Goal: Transaction & Acquisition: Purchase product/service

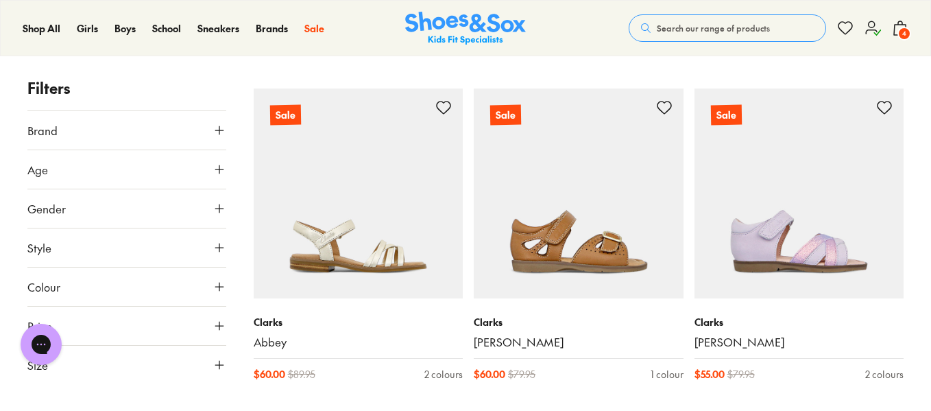
scroll to position [2855, 0]
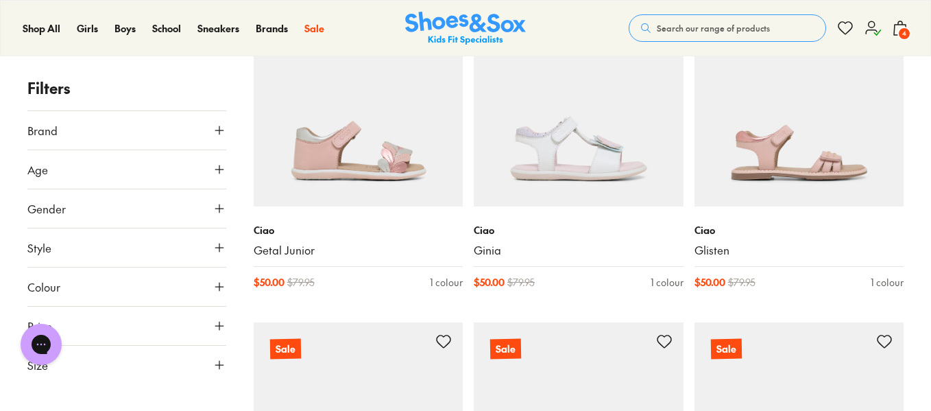
scroll to position [5873, 0]
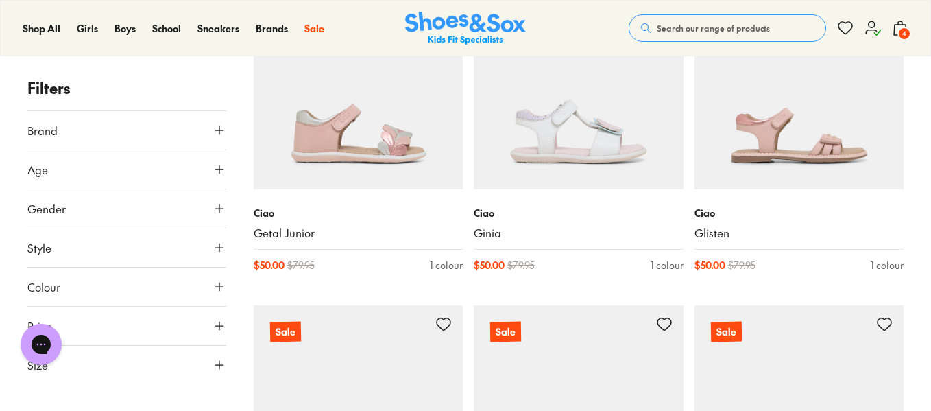
click at [101, 368] on button "Size" at bounding box center [126, 365] width 199 height 38
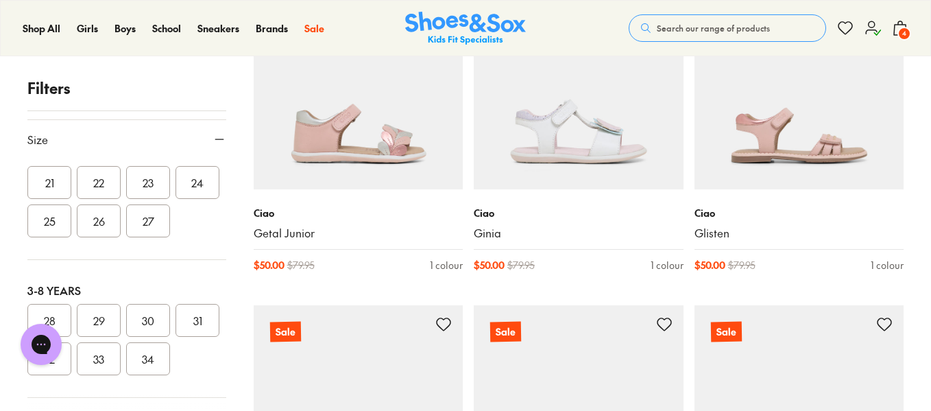
scroll to position [216, 0]
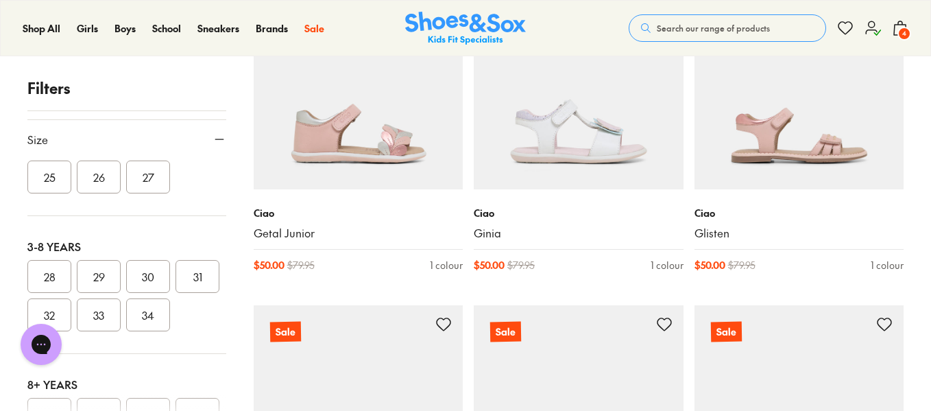
click at [71, 331] on button "32" at bounding box center [49, 314] width 44 height 33
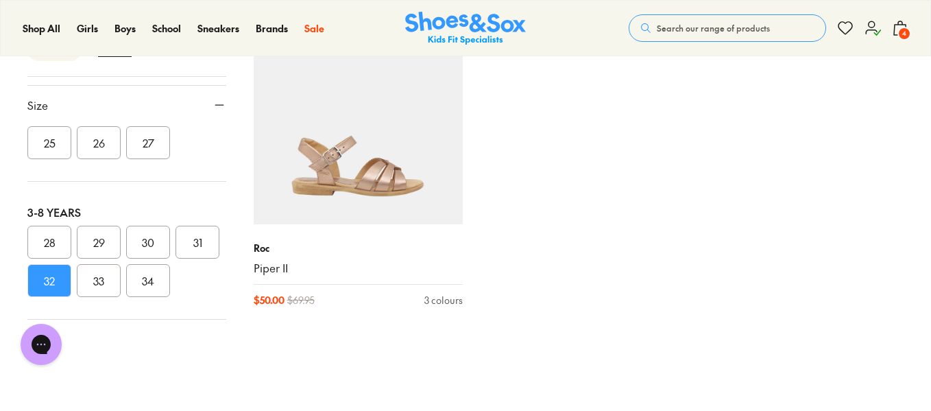
scroll to position [3191, 0]
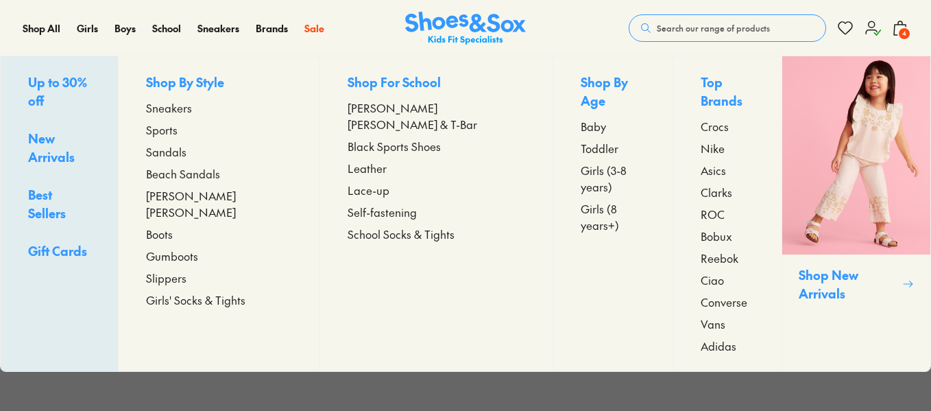
click at [187, 156] on span "Sandals" at bounding box center [166, 151] width 40 height 16
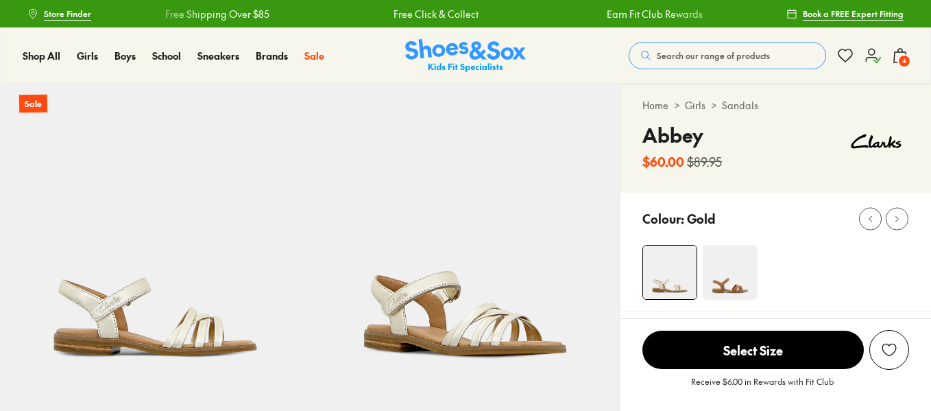
select select "*"
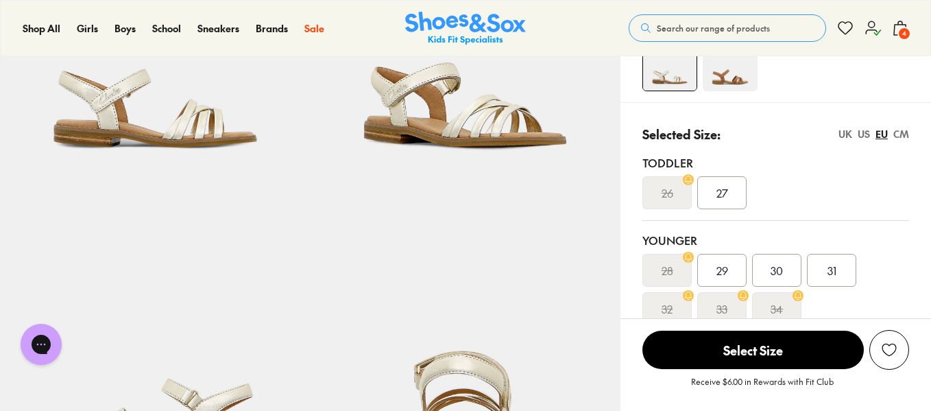
scroll to position [219, 0]
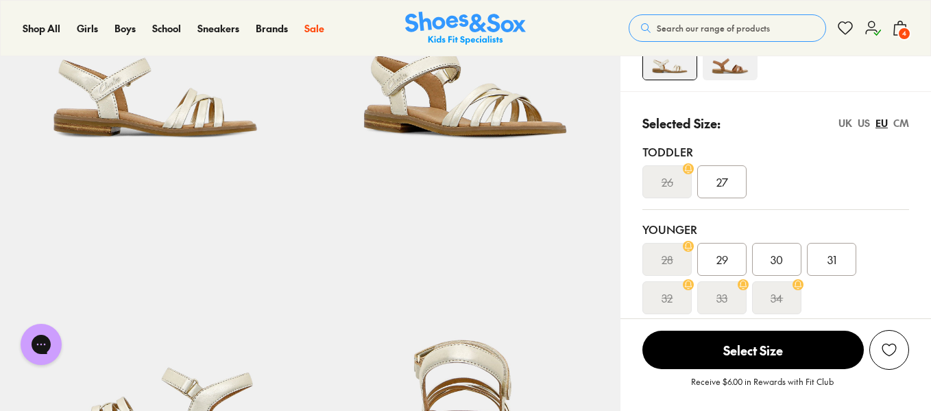
click at [904, 129] on div "CM" at bounding box center [902, 123] width 16 height 14
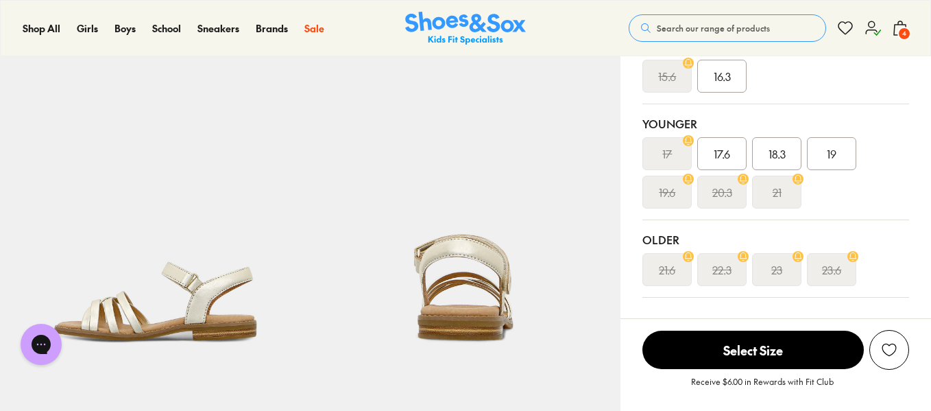
scroll to position [326, 0]
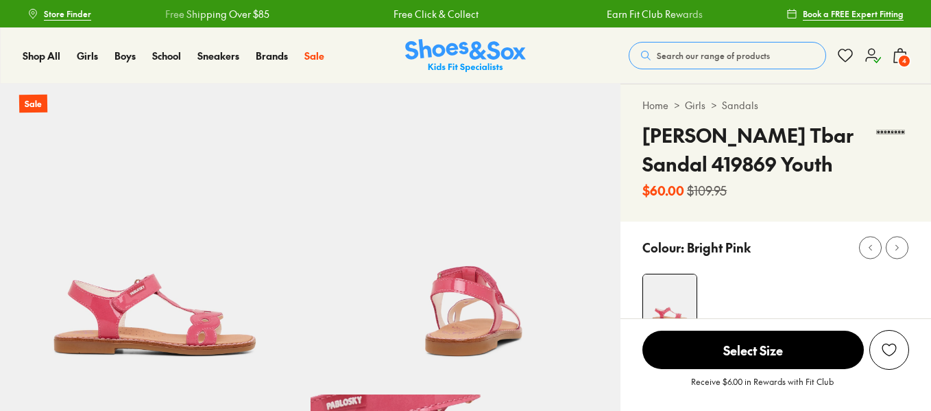
select select "*"
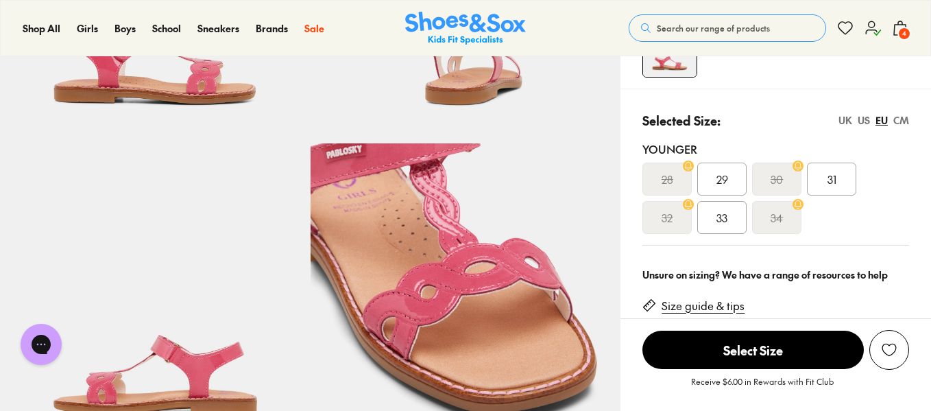
scroll to position [250, 0]
click at [898, 118] on div "CM" at bounding box center [902, 121] width 16 height 14
click at [829, 183] on span "20" at bounding box center [832, 179] width 12 height 16
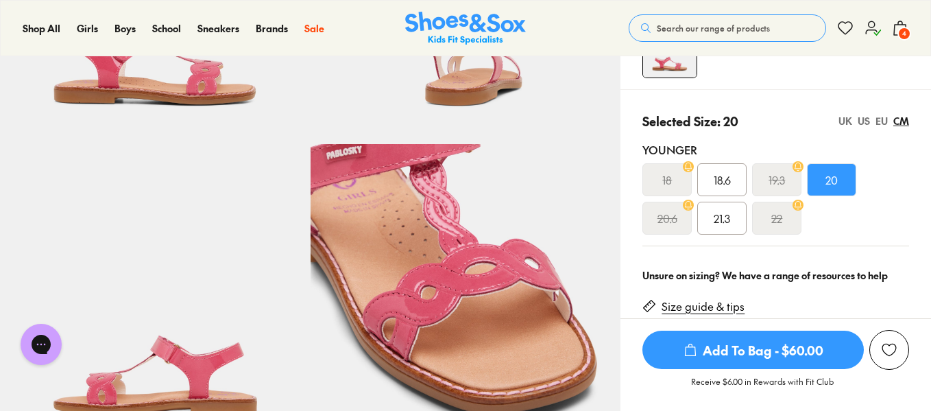
click at [717, 218] on span "21.3" at bounding box center [722, 218] width 16 height 16
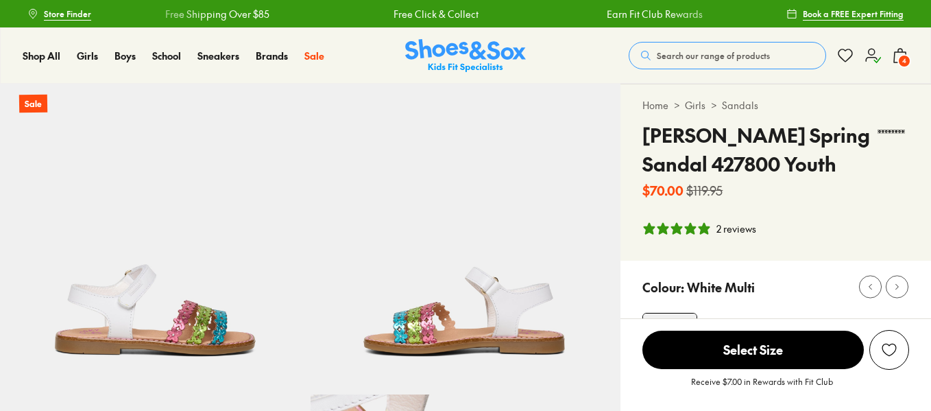
select select "*"
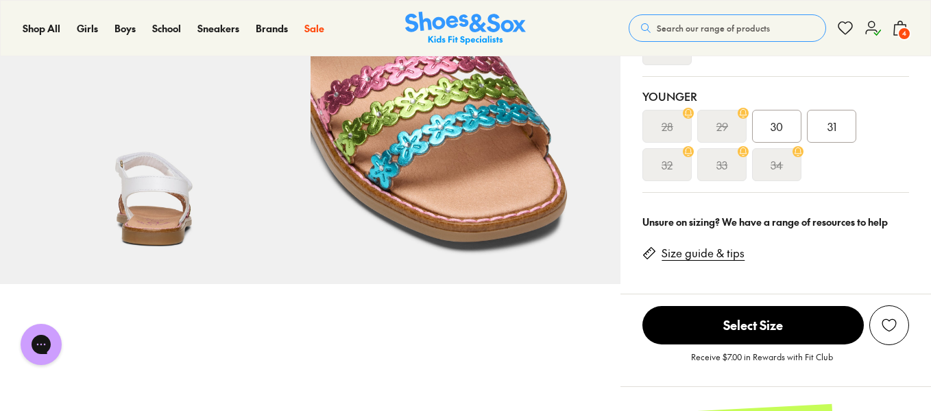
scroll to position [421, 0]
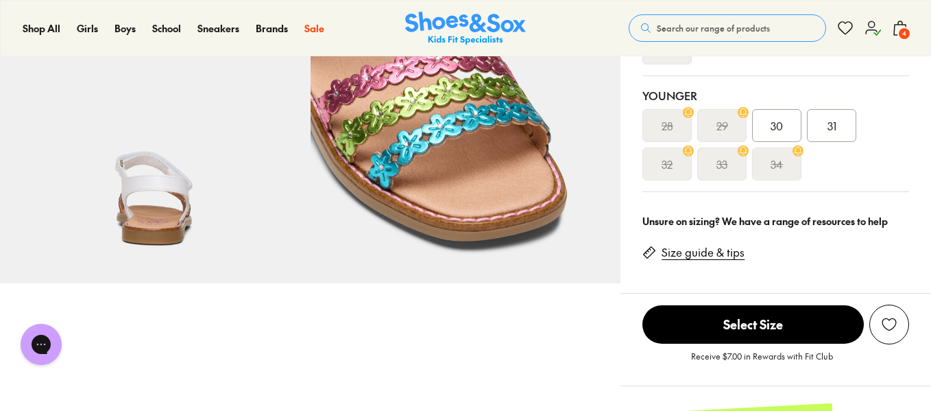
click at [824, 136] on div "31" at bounding box center [831, 125] width 49 height 33
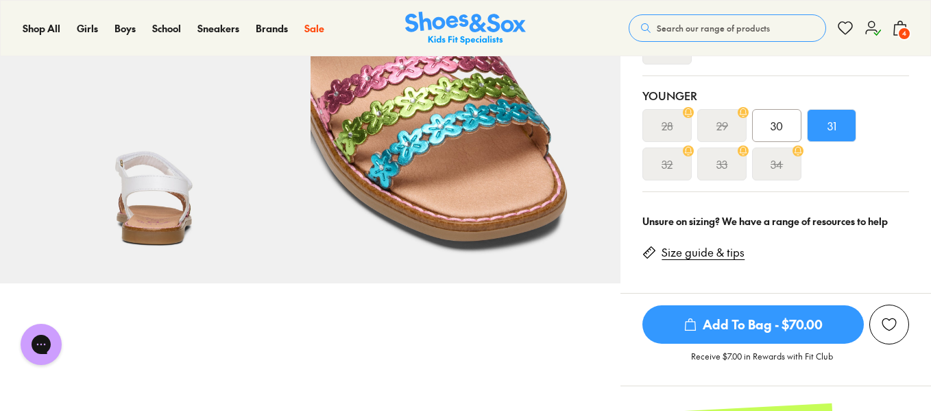
scroll to position [330, 0]
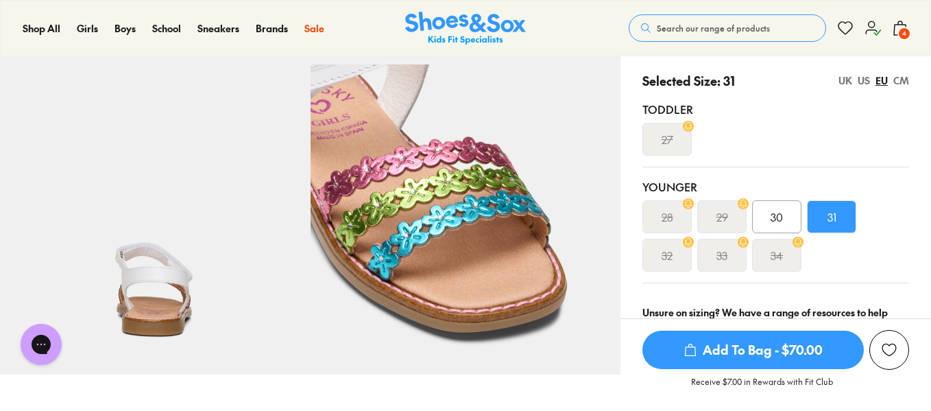
click at [900, 84] on div "CM" at bounding box center [902, 80] width 16 height 14
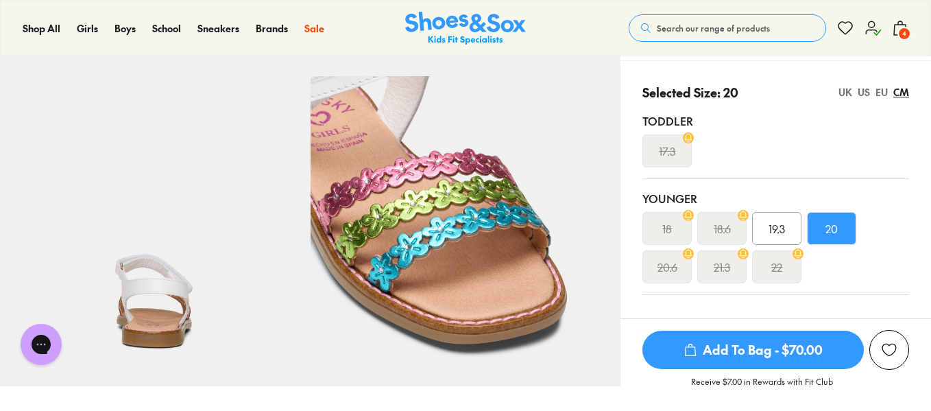
scroll to position [319, 0]
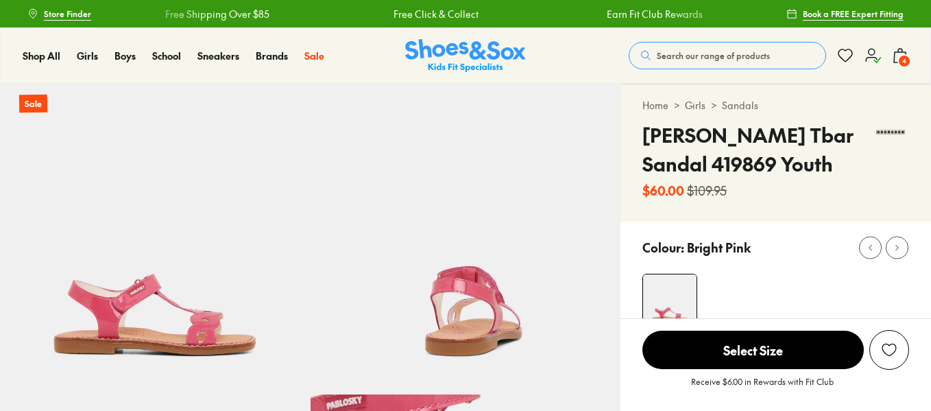
select select "*"
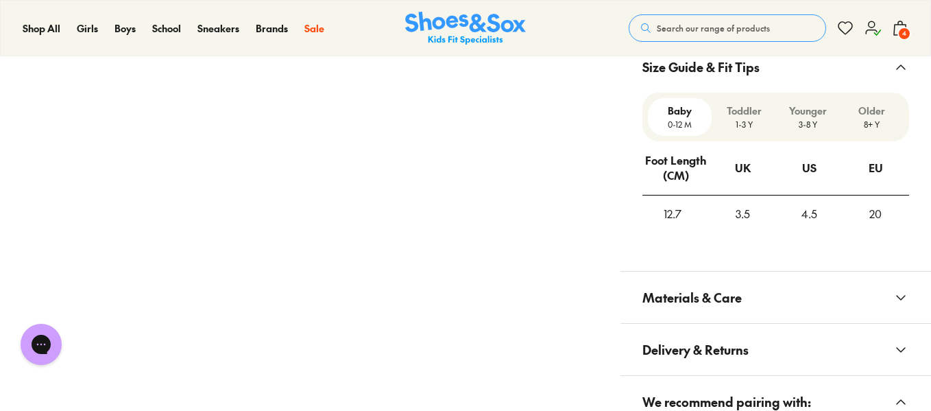
scroll to position [1031, 0]
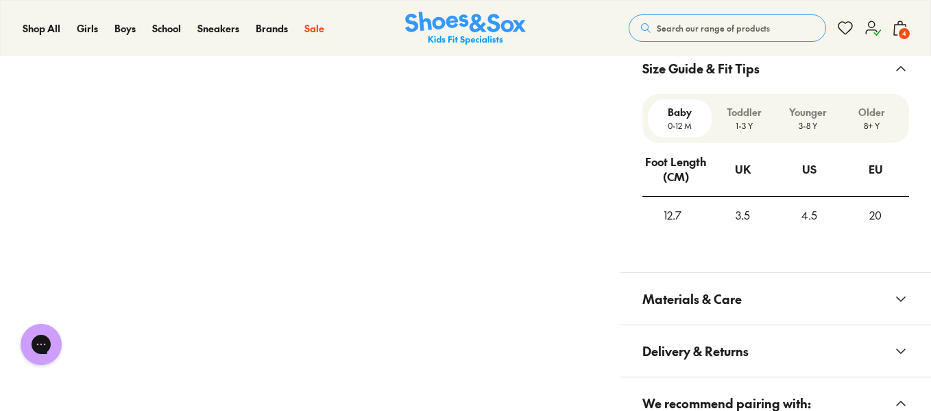
click at [808, 116] on p "Younger" at bounding box center [808, 112] width 53 height 14
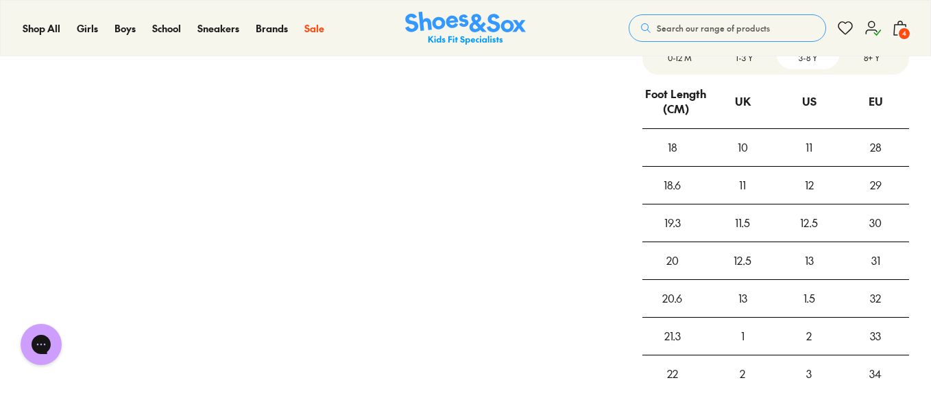
scroll to position [1102, 0]
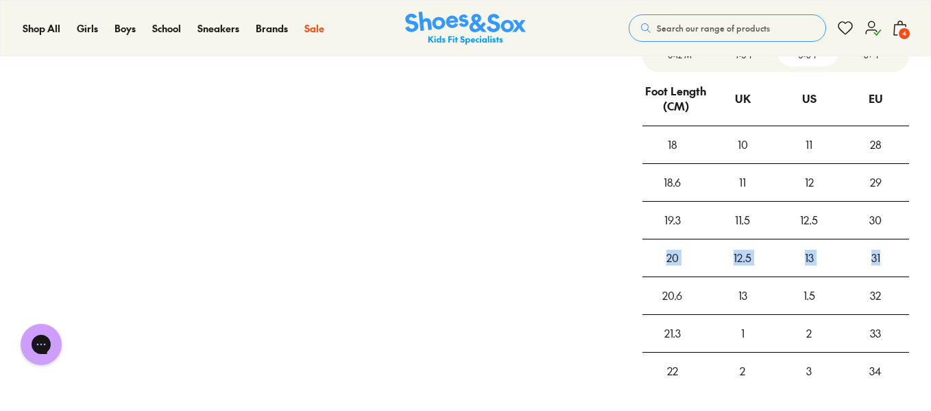
drag, startPoint x: 656, startPoint y: 259, endPoint x: 886, endPoint y: 261, distance: 229.7
click at [886, 261] on tr "20 12.5 13 31" at bounding box center [776, 258] width 267 height 38
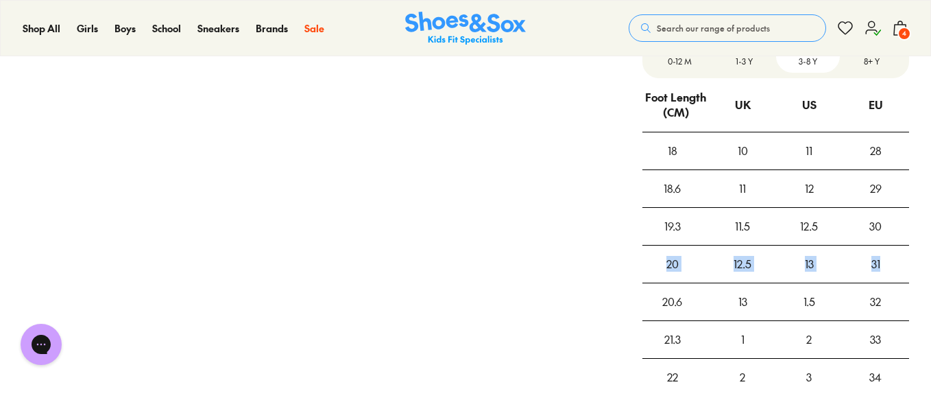
scroll to position [1095, 0]
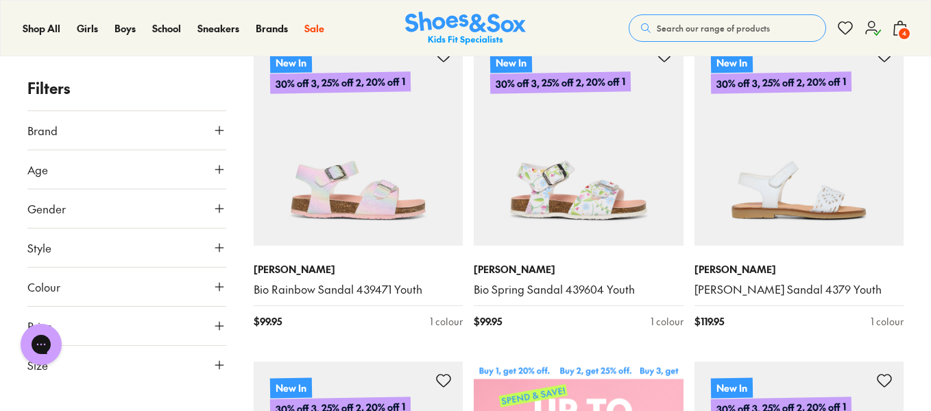
click at [103, 372] on button "Size" at bounding box center [126, 365] width 199 height 38
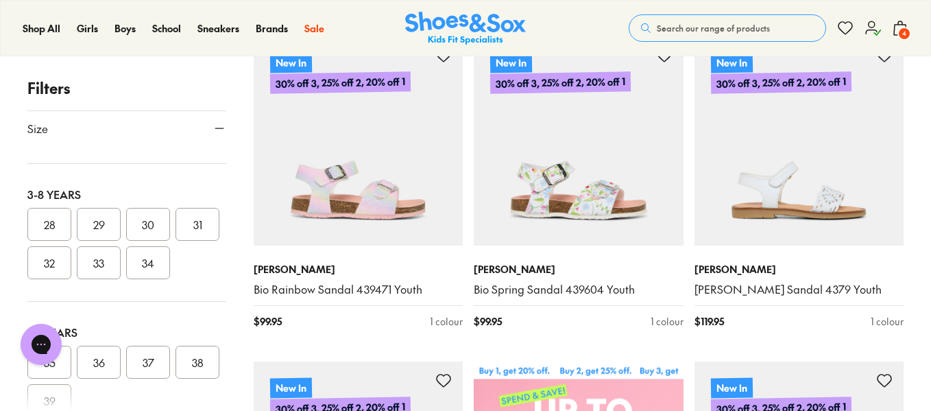
scroll to position [261, 0]
click at [71, 276] on button "32" at bounding box center [49, 259] width 44 height 33
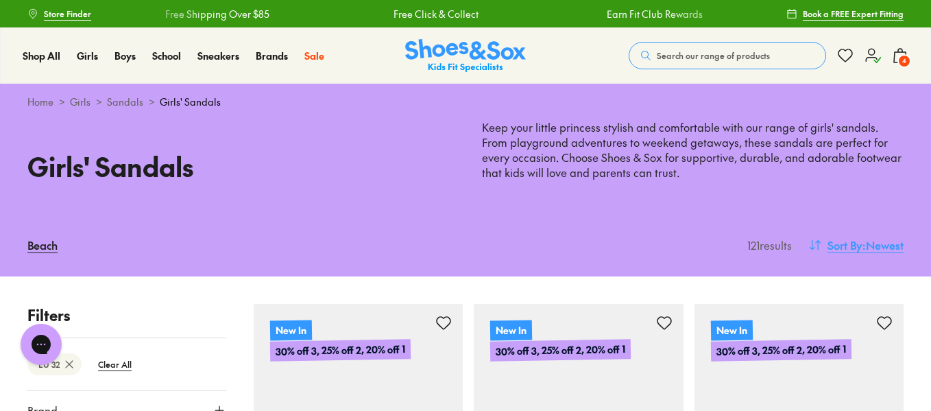
click at [867, 239] on span ": Newest" at bounding box center [883, 245] width 41 height 16
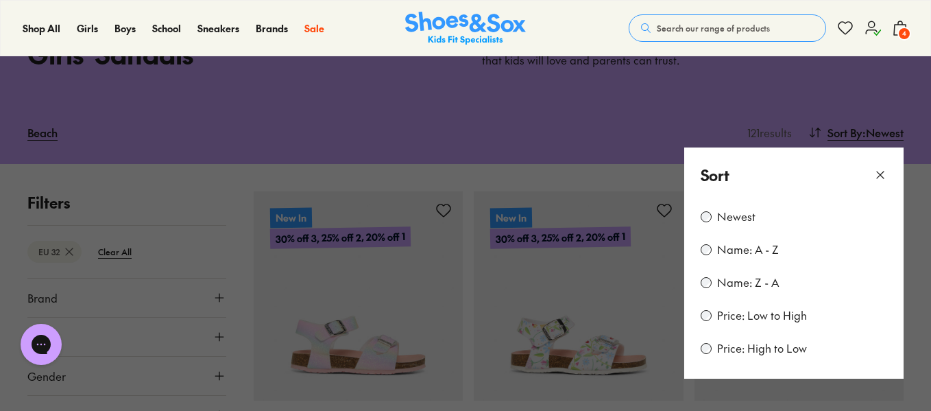
scroll to position [121, 0]
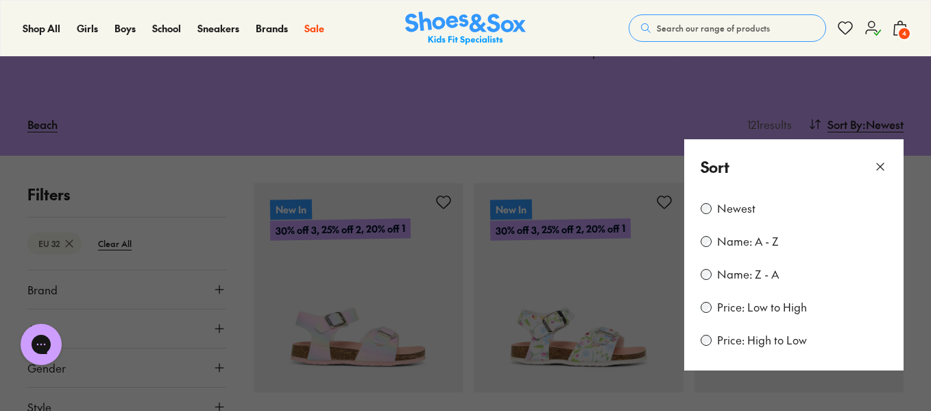
click at [734, 311] on label "Price: Low to High" at bounding box center [762, 307] width 90 height 15
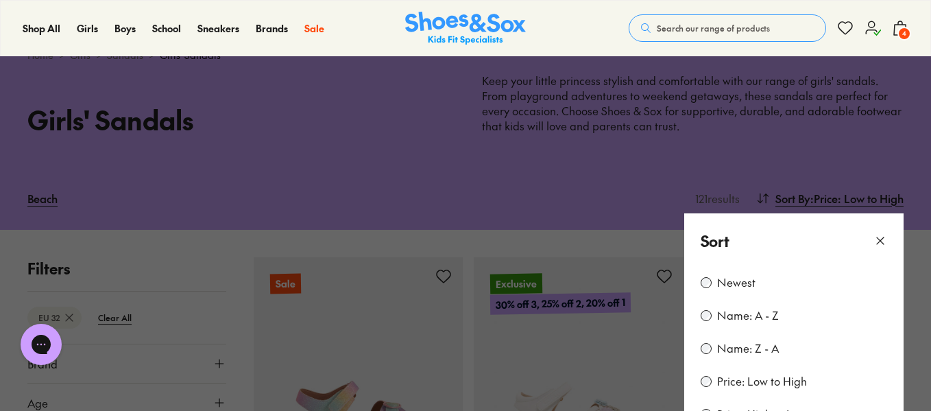
click at [877, 238] on use at bounding box center [880, 240] width 7 height 7
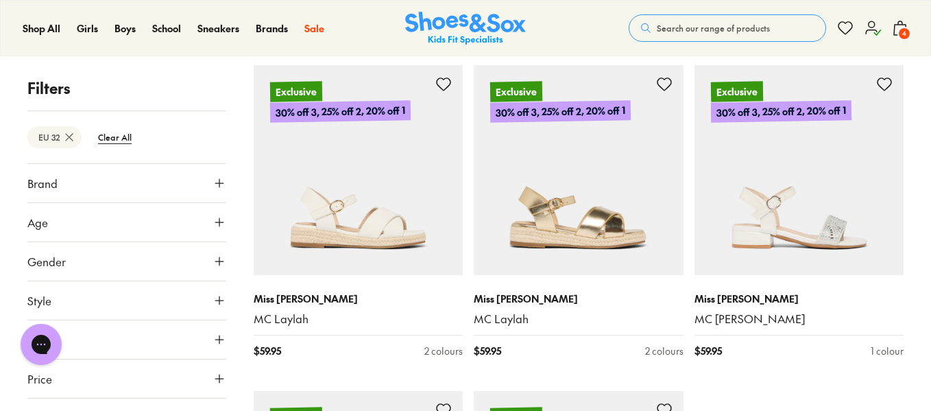
scroll to position [3167, 0]
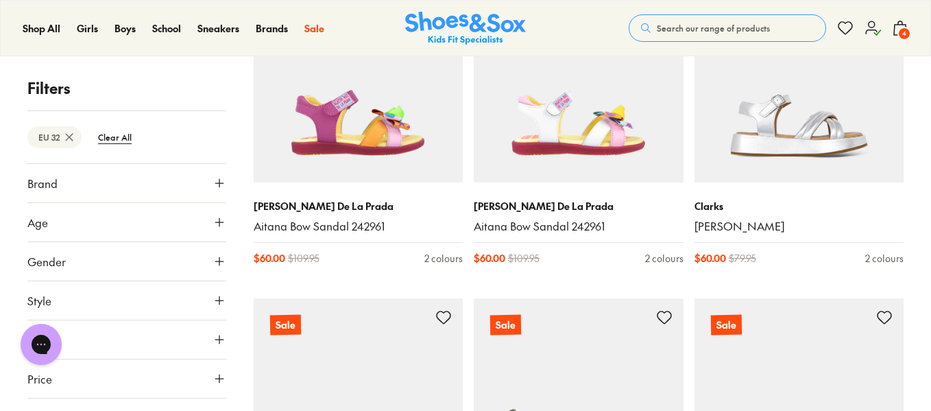
scroll to position [3910, 0]
click at [458, 28] on img at bounding box center [465, 29] width 121 height 34
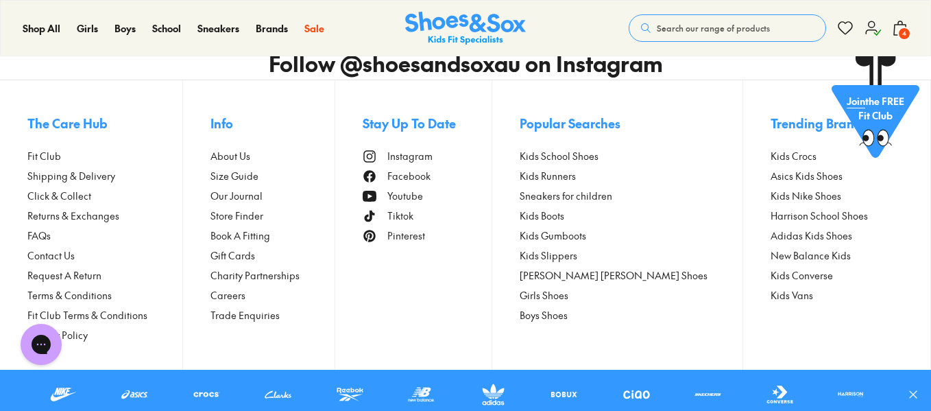
scroll to position [4333, 0]
click at [902, 32] on span "4" at bounding box center [905, 34] width 14 height 14
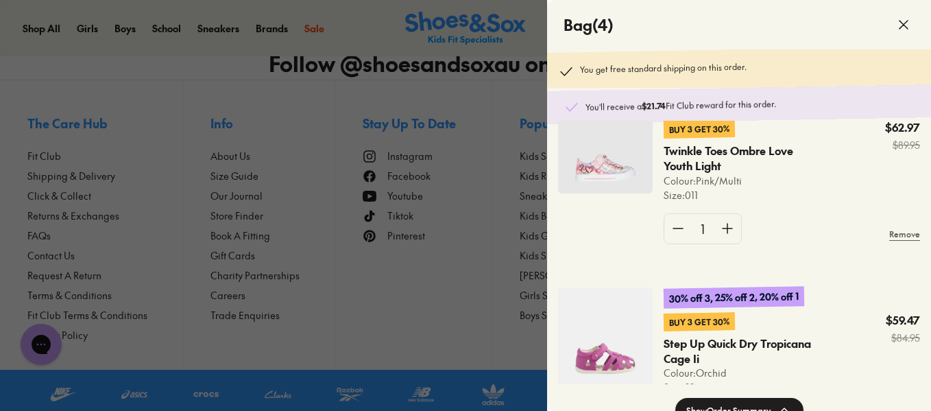
scroll to position [326, 0]
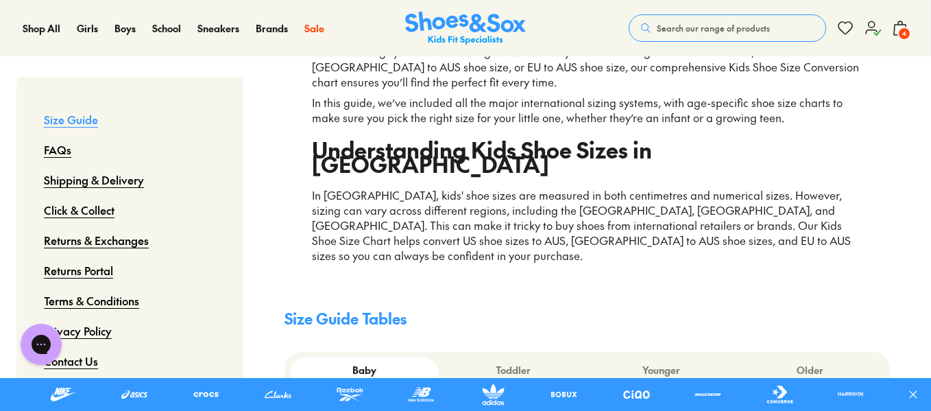
scroll to position [190, 0]
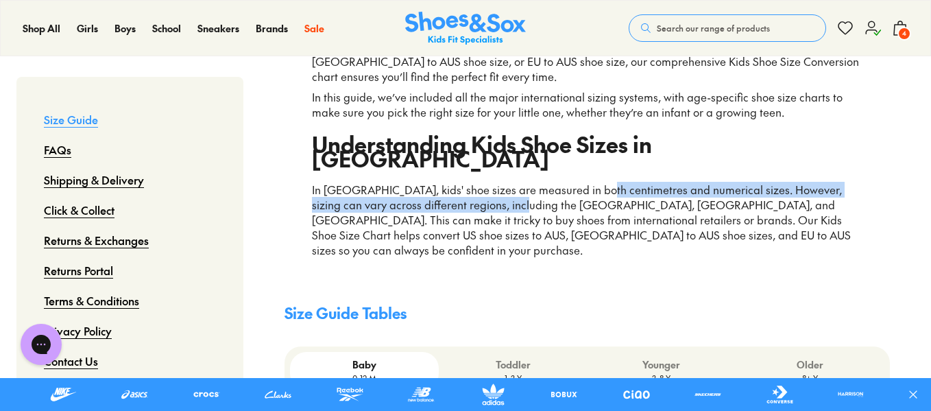
drag, startPoint x: 489, startPoint y: 183, endPoint x: 582, endPoint y: 175, distance: 92.9
click at [582, 182] on p "In Australia, kids' shoe sizes are measured in both centimetres and numerical s…" at bounding box center [587, 219] width 551 height 75
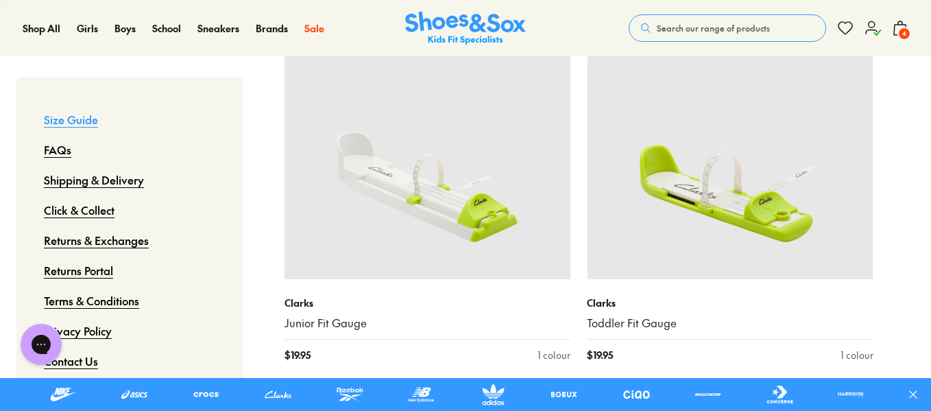
scroll to position [1665, 0]
click at [900, 32] on span "4" at bounding box center [905, 34] width 14 height 14
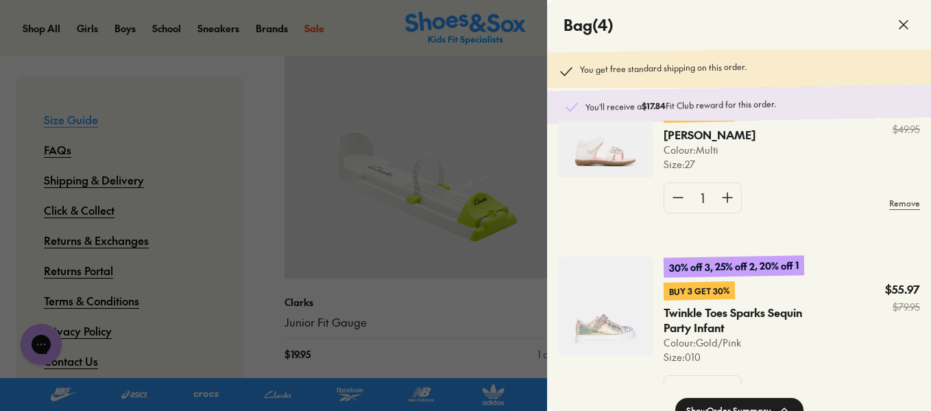
scroll to position [398, 0]
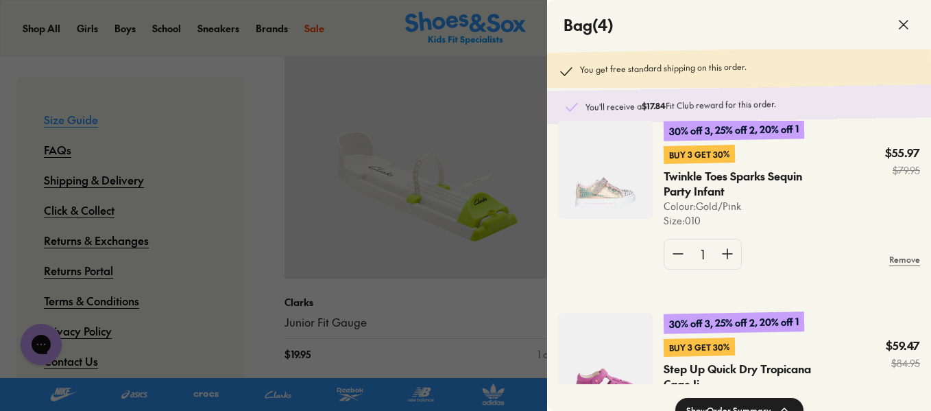
click at [614, 211] on img at bounding box center [605, 169] width 95 height 99
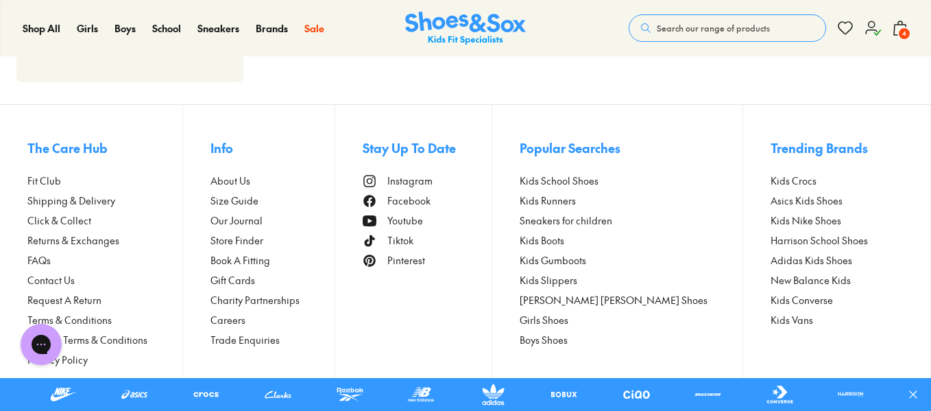
scroll to position [2347, 0]
click at [900, 33] on span "4" at bounding box center [905, 34] width 14 height 14
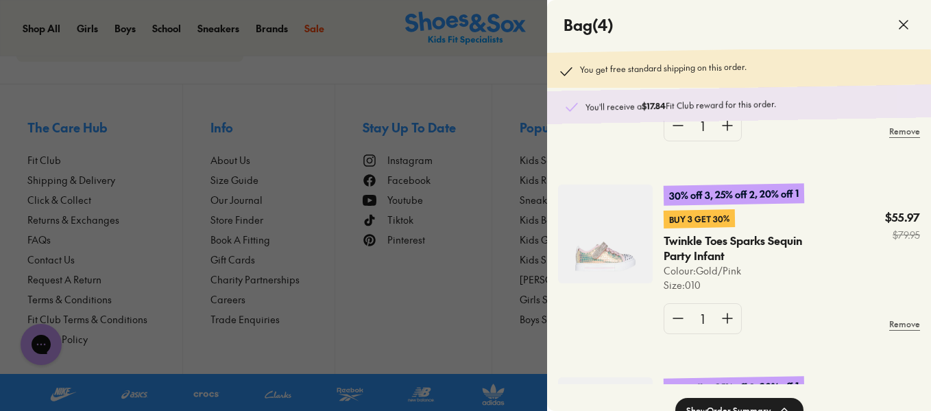
scroll to position [341, 0]
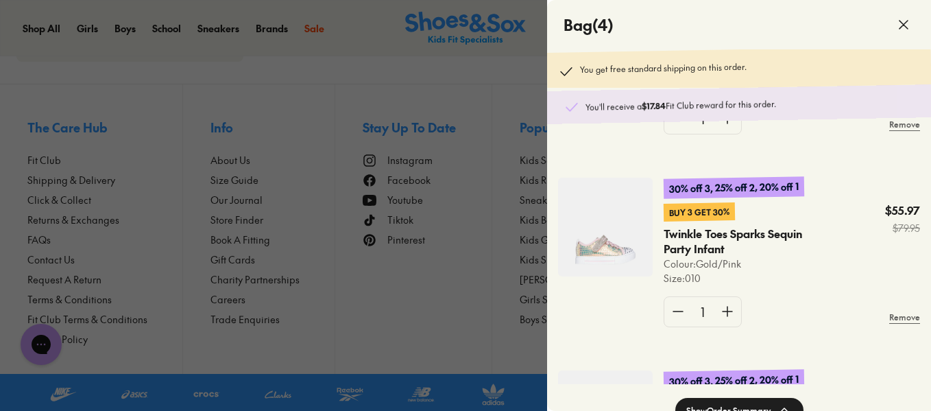
click at [684, 248] on p "Twinkle Toes Sparks Sequin Party Infant" at bounding box center [745, 241] width 162 height 30
copy p "Twinkle"
click at [394, 73] on div at bounding box center [465, 205] width 931 height 411
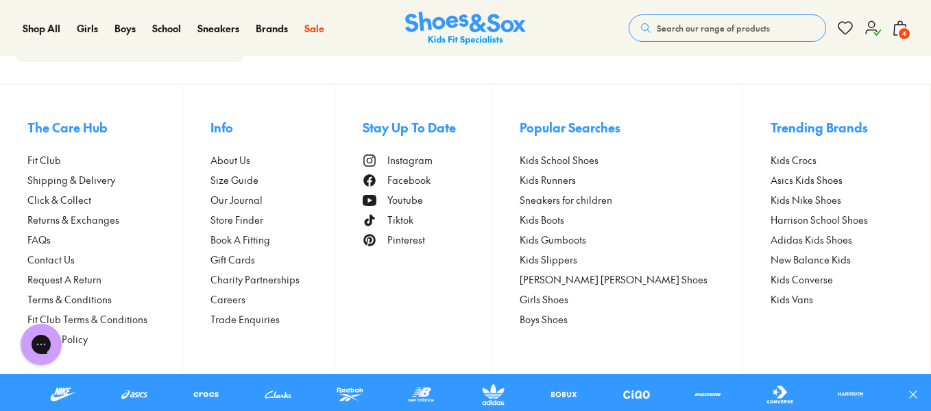
click at [673, 25] on span "Search our range of products" at bounding box center [713, 28] width 113 height 12
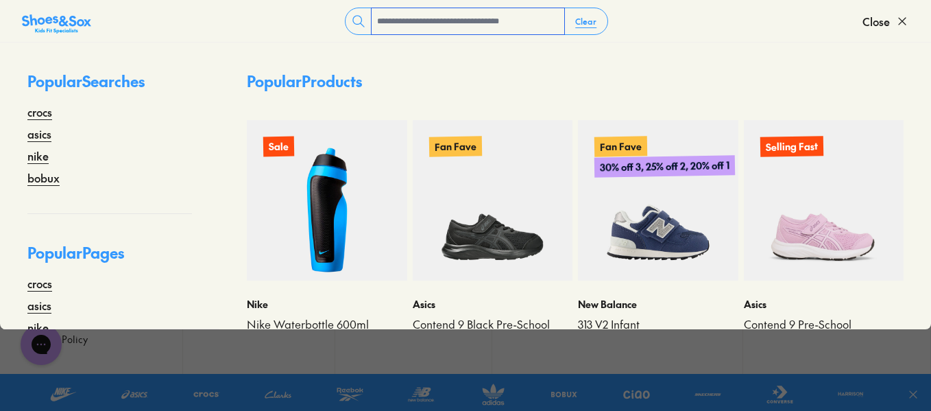
paste input "*******"
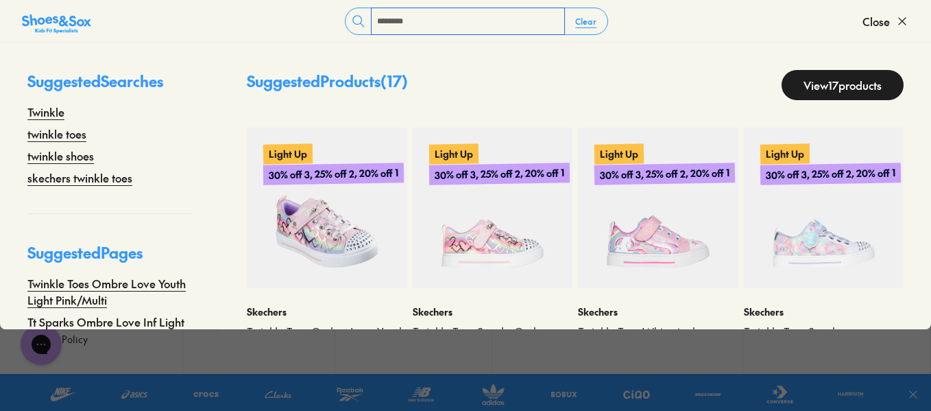
type input "*******"
click at [357, 248] on img at bounding box center [327, 208] width 160 height 160
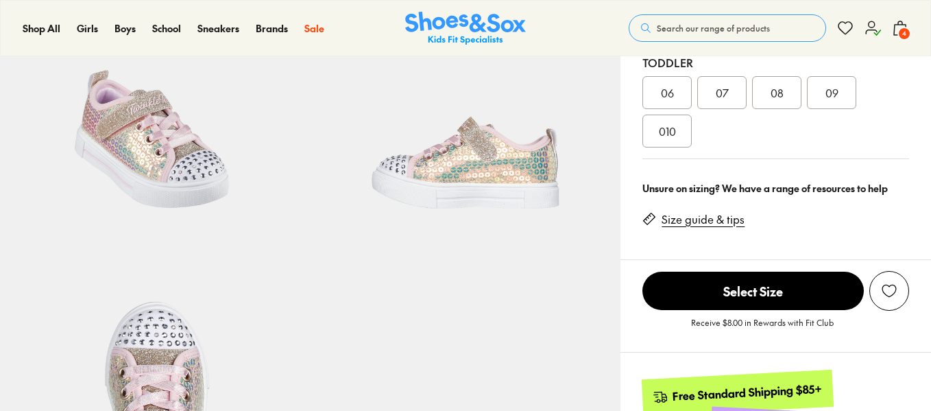
select select "*"
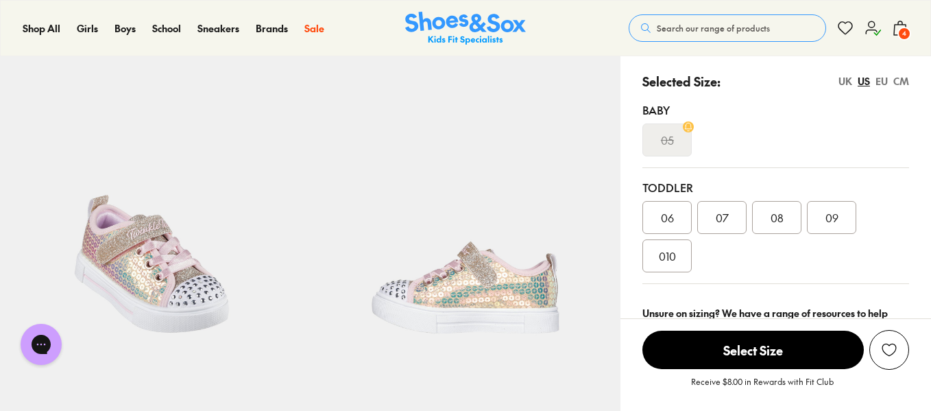
click at [897, 82] on div "CM" at bounding box center [902, 81] width 16 height 14
click at [841, 77] on div "UK" at bounding box center [846, 81] width 14 height 14
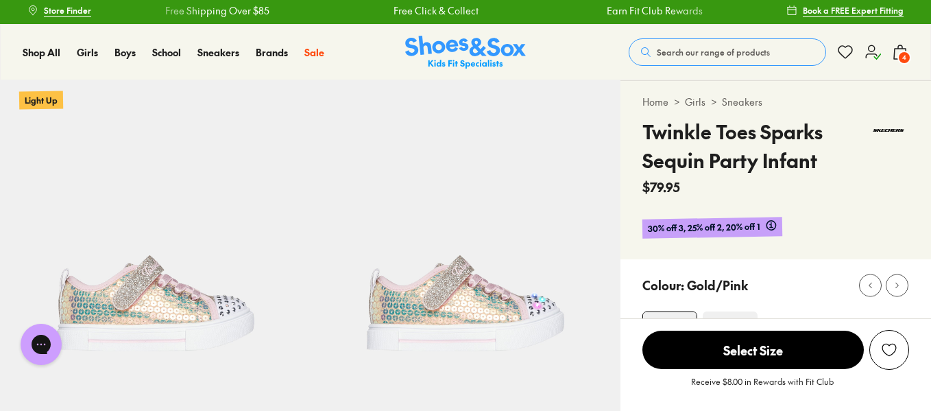
scroll to position [3, 0]
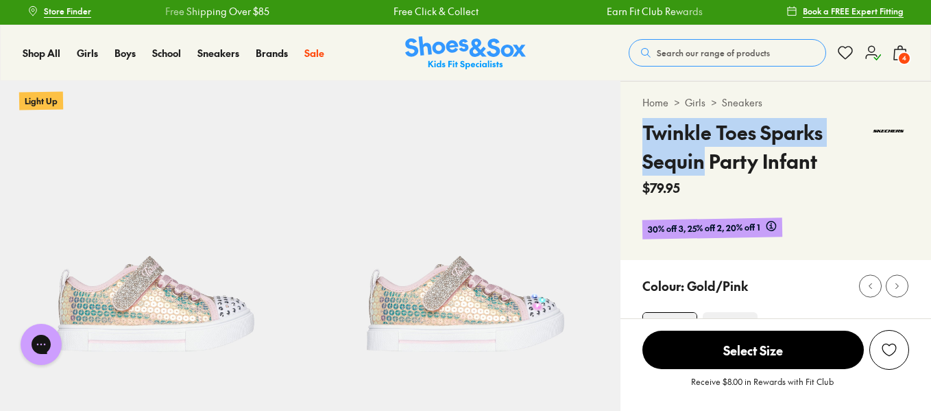
drag, startPoint x: 641, startPoint y: 131, endPoint x: 706, endPoint y: 166, distance: 73.3
click at [706, 166] on div "Home > Girls > Sneakers Twinkle Toes Sparks Sequin Party Infant $79.95 30% off …" at bounding box center [776, 171] width 311 height 178
copy h4 "Twinkle Toes Sparks Sequin"
click at [688, 53] on span "Search our range of products" at bounding box center [713, 53] width 113 height 12
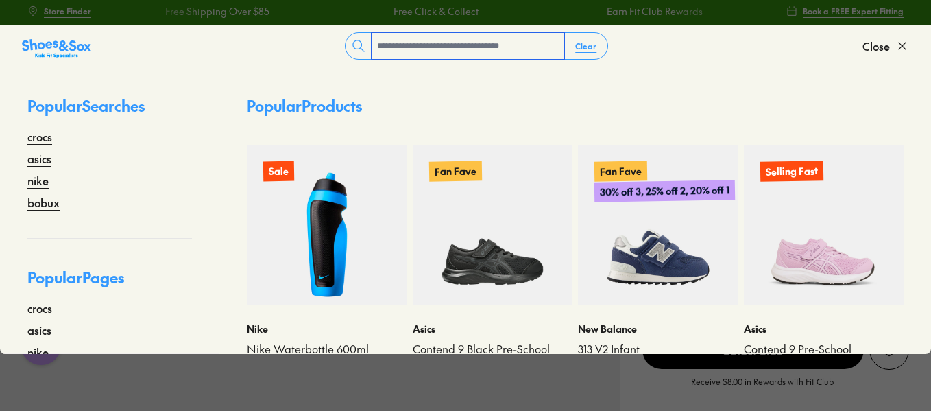
paste input "**********"
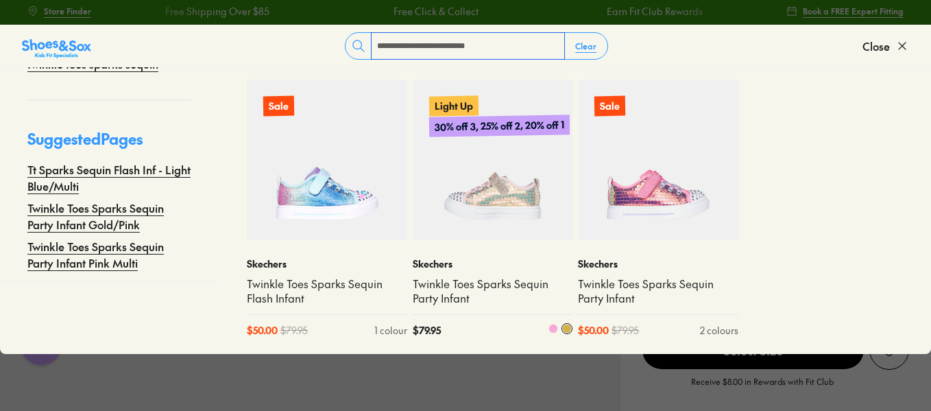
scroll to position [77, 0]
type input "**********"
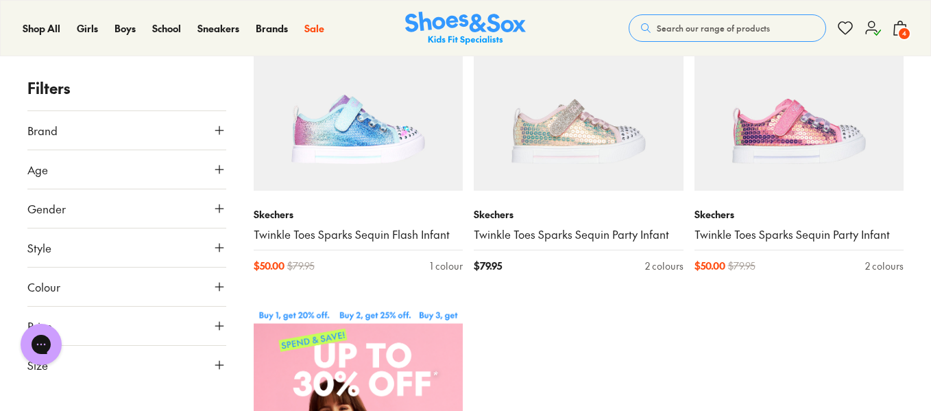
click at [106, 252] on button "Style" at bounding box center [126, 247] width 199 height 38
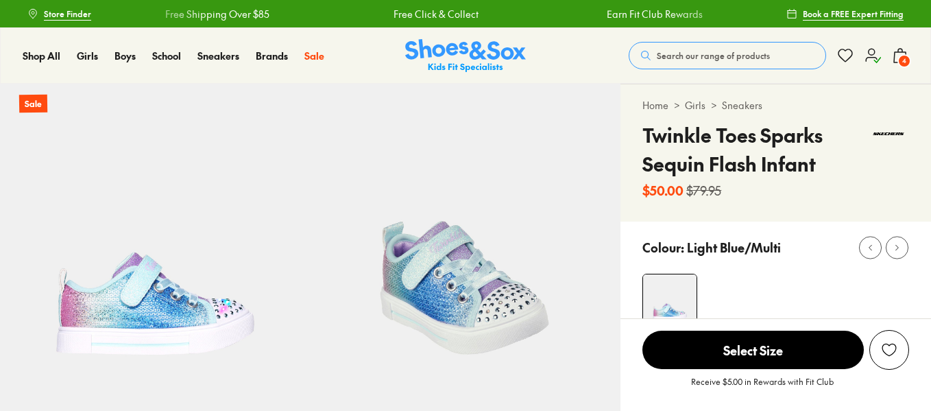
select select "*"
click at [640, 135] on div "Home > Girls > Sneakers Twinkle Toes Sparks Sequin Flash Infant $50.00 $79.95" at bounding box center [776, 152] width 311 height 137
copy h4 "Twinkle"
click at [712, 58] on span "Search our range of products" at bounding box center [713, 55] width 113 height 12
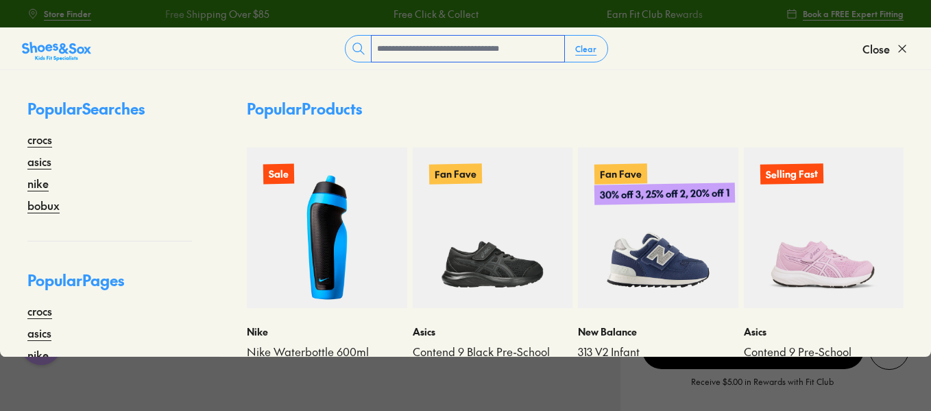
paste input "*******"
type input "*******"
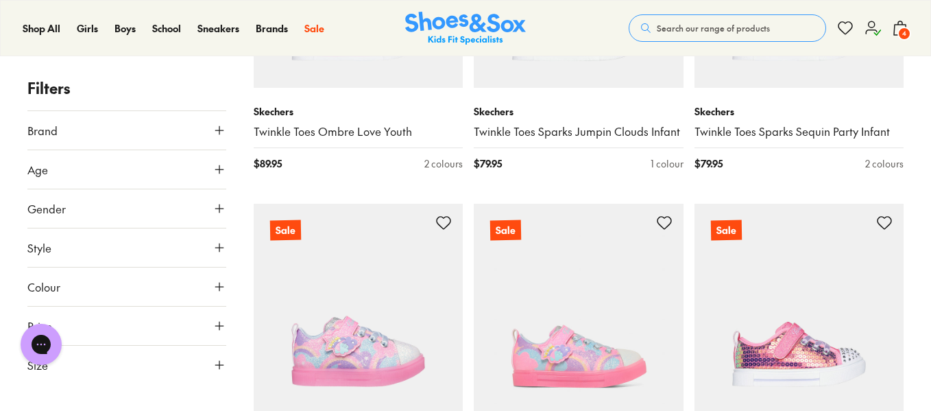
scroll to position [992, 0]
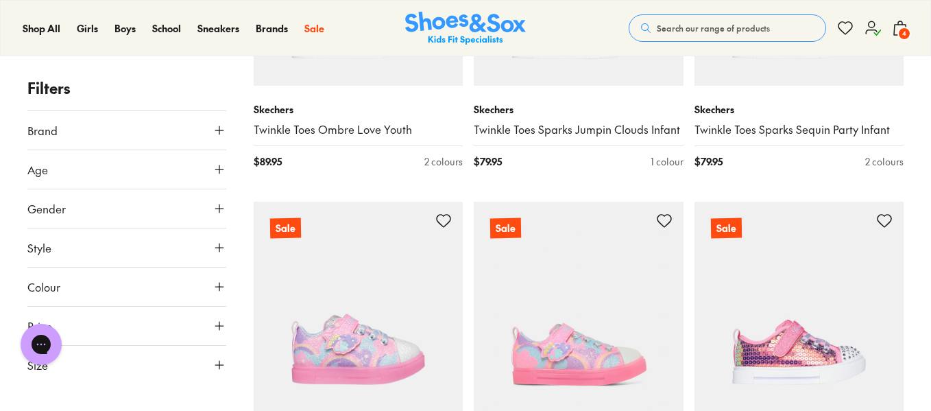
click at [131, 362] on button "Size" at bounding box center [126, 365] width 199 height 38
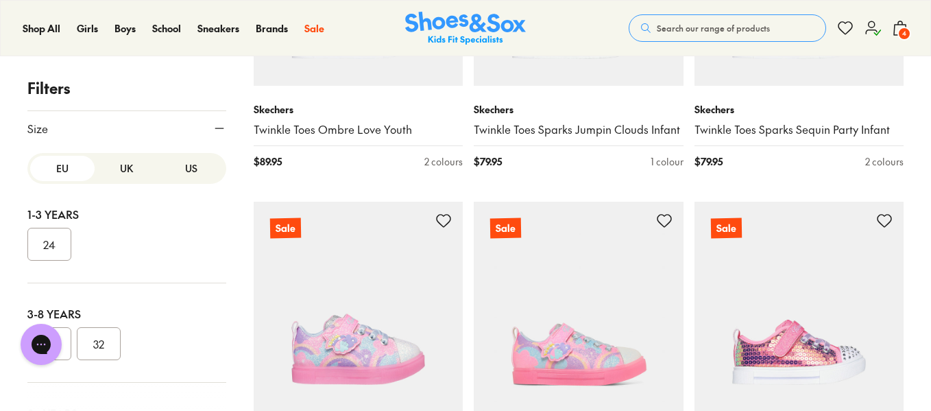
click at [186, 173] on button "US" at bounding box center [191, 168] width 64 height 25
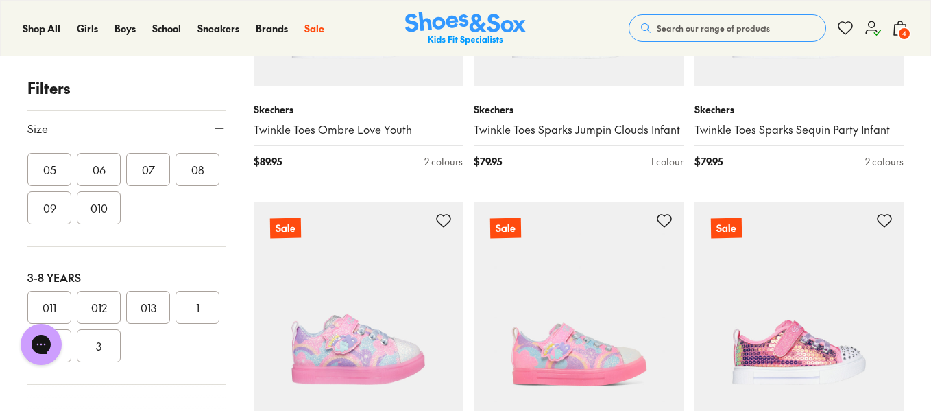
scroll to position [176, 0]
click at [57, 311] on button "011" at bounding box center [49, 305] width 44 height 33
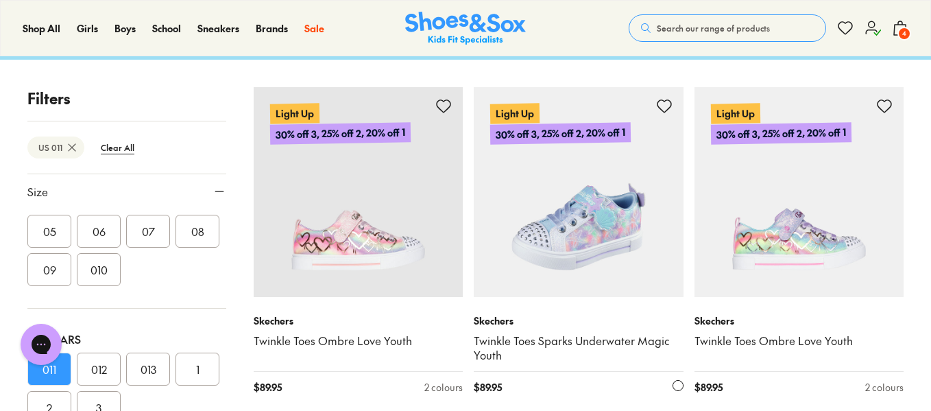
scroll to position [115, 0]
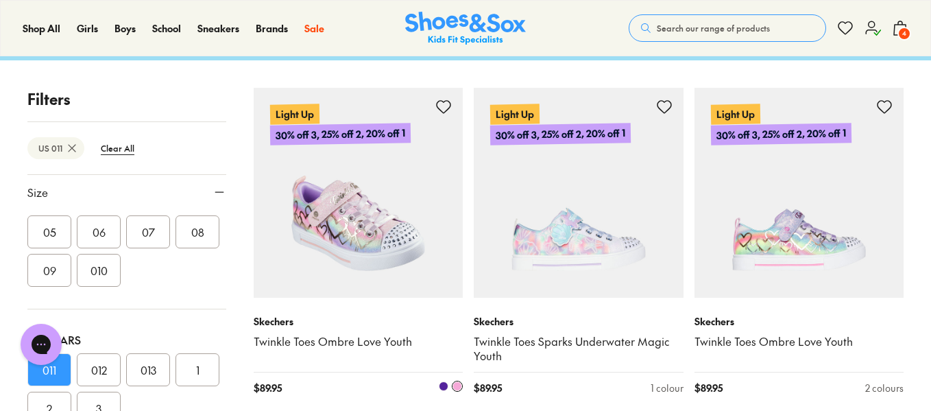
click at [396, 207] on img at bounding box center [359, 193] width 210 height 210
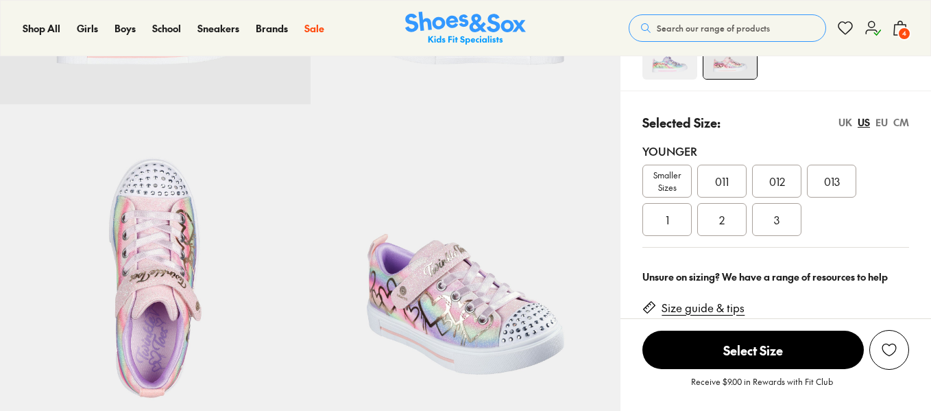
select select "*"
click at [839, 119] on div "UK" at bounding box center [846, 123] width 14 height 14
click at [904, 128] on div "CM" at bounding box center [902, 123] width 16 height 14
click at [717, 184] on span "17.4" at bounding box center [722, 181] width 17 height 16
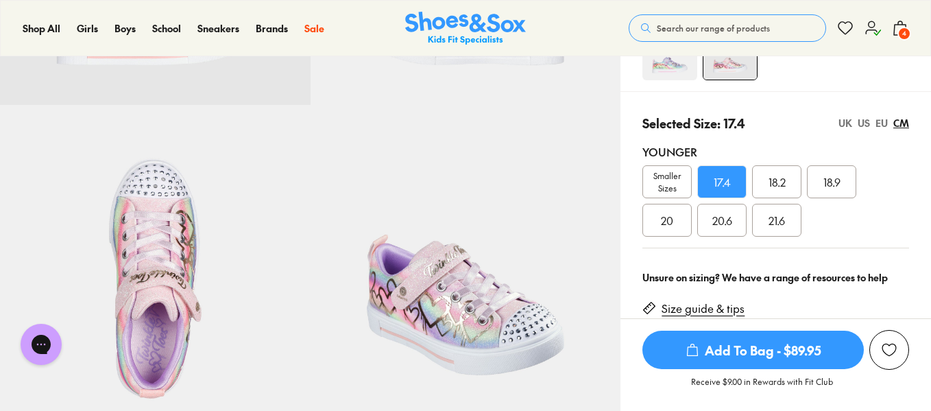
click at [750, 349] on span "Add To Bag - $89.95" at bounding box center [753, 350] width 221 height 38
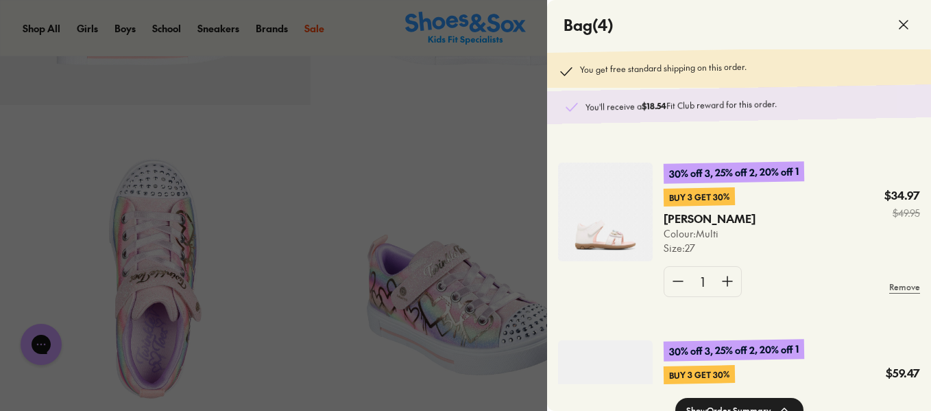
scroll to position [372, 0]
click at [603, 231] on img at bounding box center [605, 211] width 95 height 99
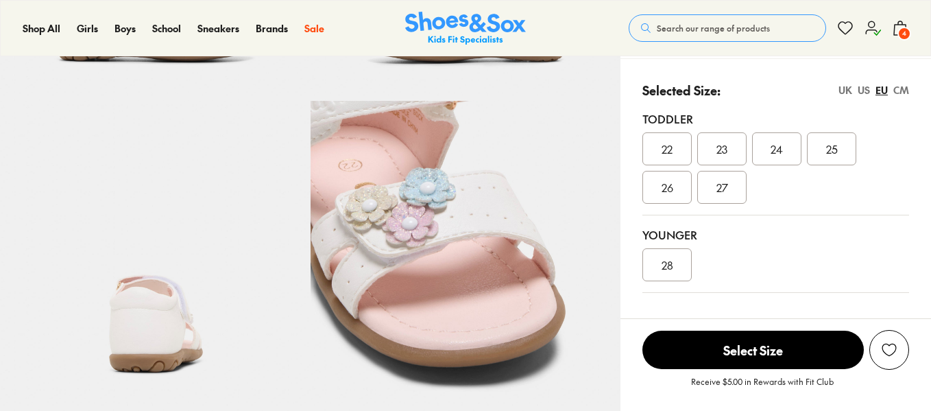
select select "*"
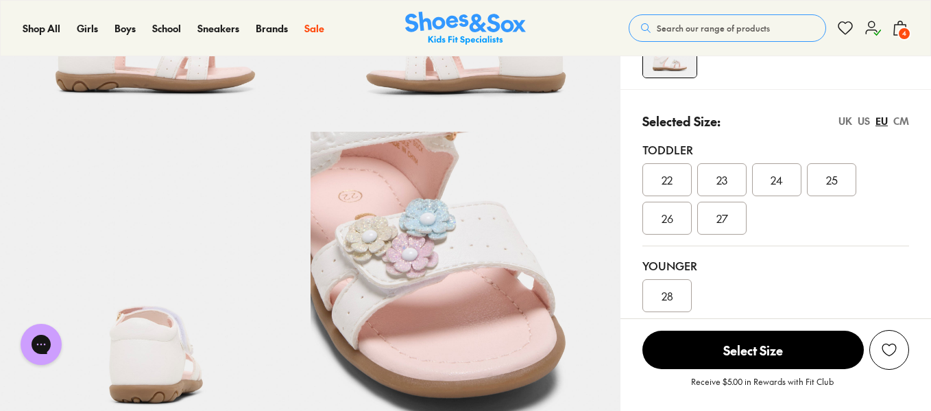
scroll to position [262, 0]
click at [899, 123] on div "CM" at bounding box center [902, 122] width 16 height 14
click at [667, 303] on span "17.4" at bounding box center [667, 296] width 17 height 16
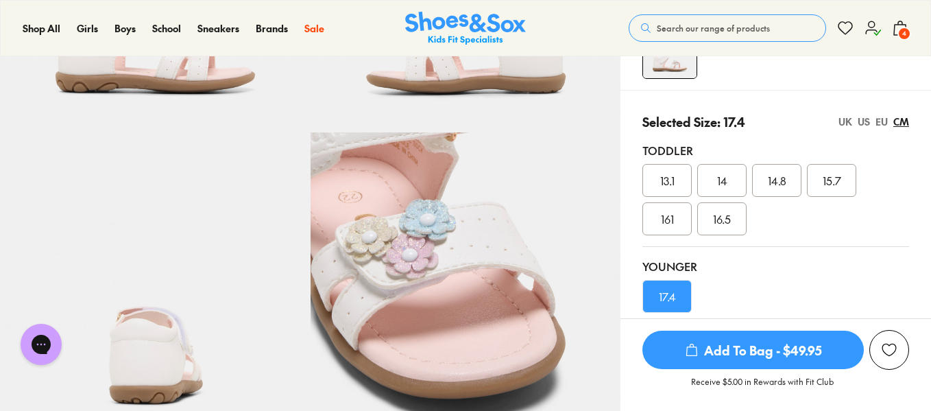
click at [736, 354] on span "Add To Bag - $49.95" at bounding box center [753, 350] width 221 height 38
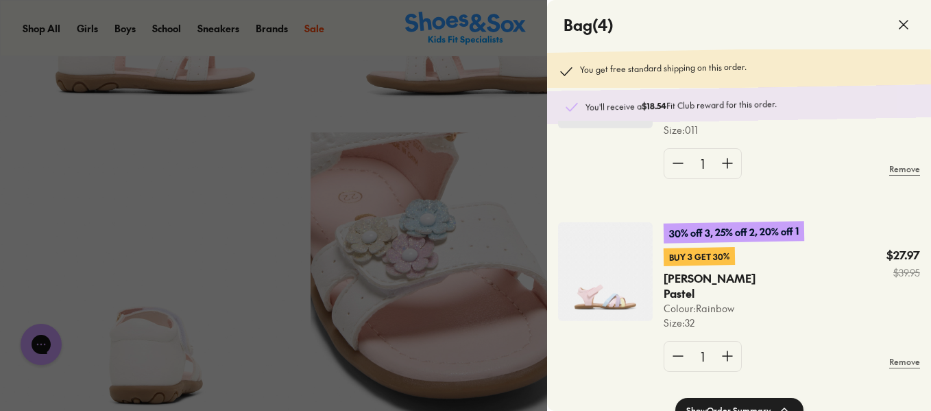
scroll to position [289, 0]
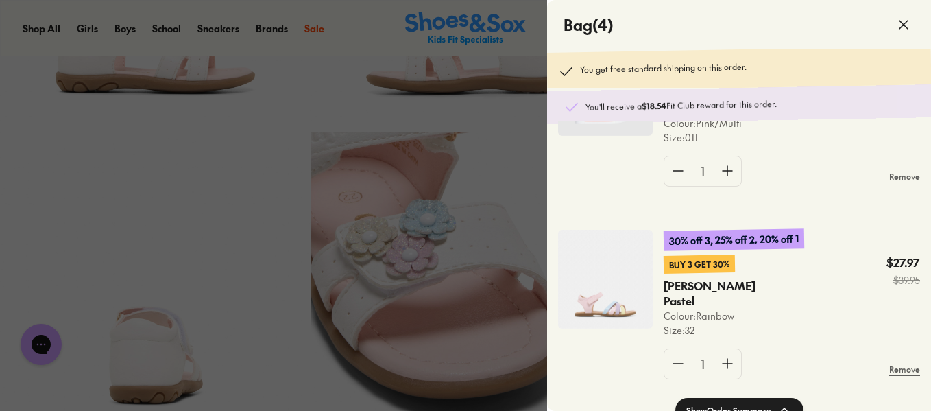
click at [585, 303] on img at bounding box center [605, 279] width 95 height 99
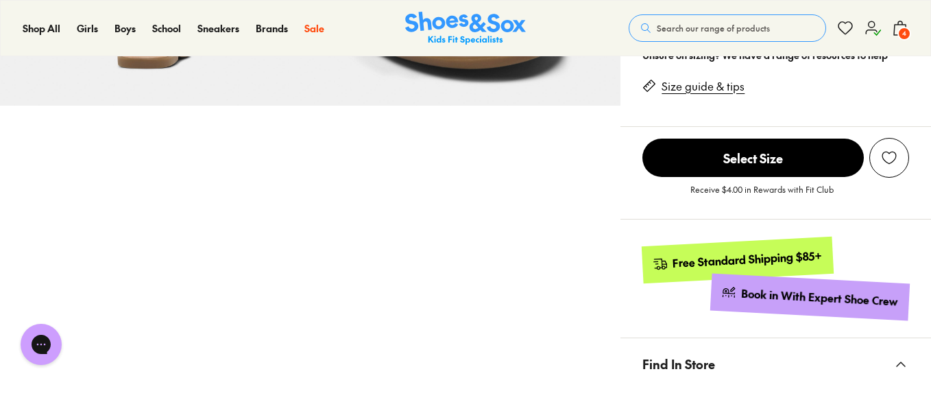
select select "*"
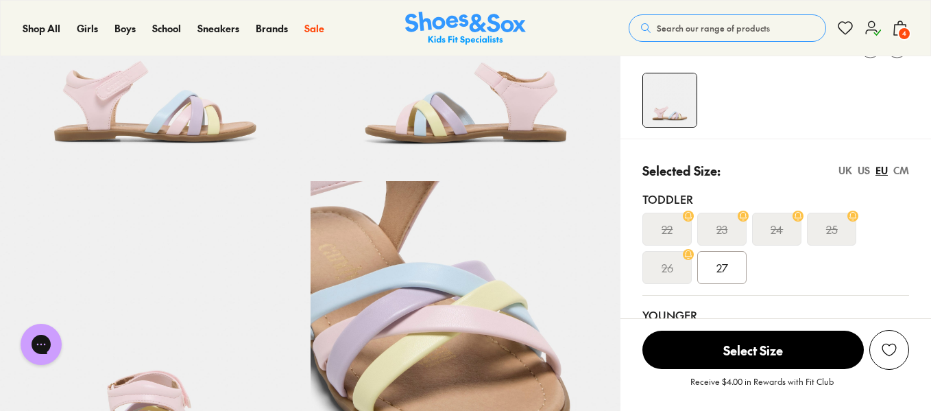
scroll to position [213, 0]
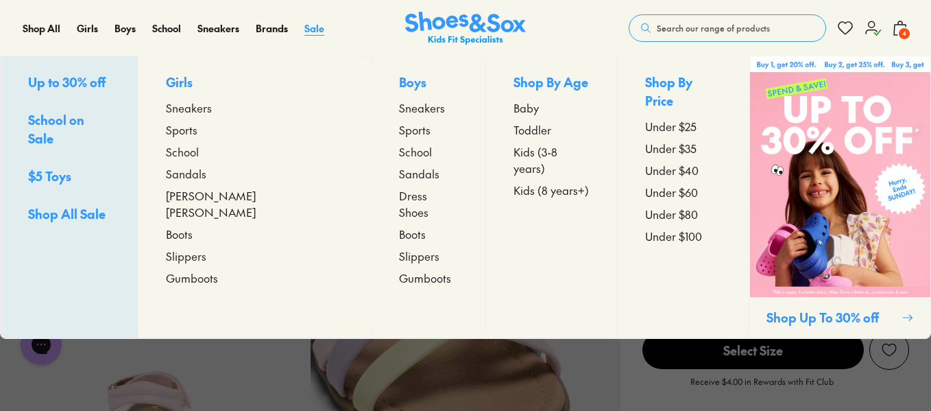
drag, startPoint x: 153, startPoint y: 53, endPoint x: 314, endPoint y: 26, distance: 163.5
click at [314, 26] on span "Sale" at bounding box center [314, 28] width 20 height 14
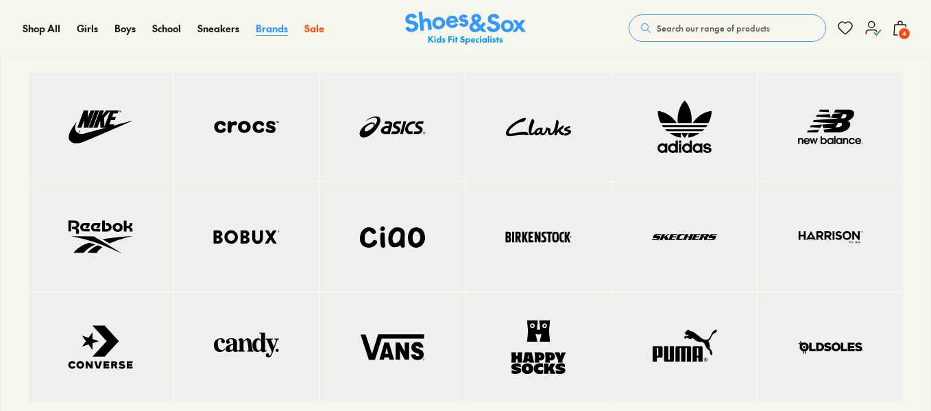
click at [273, 27] on span "Brands" at bounding box center [272, 28] width 32 height 14
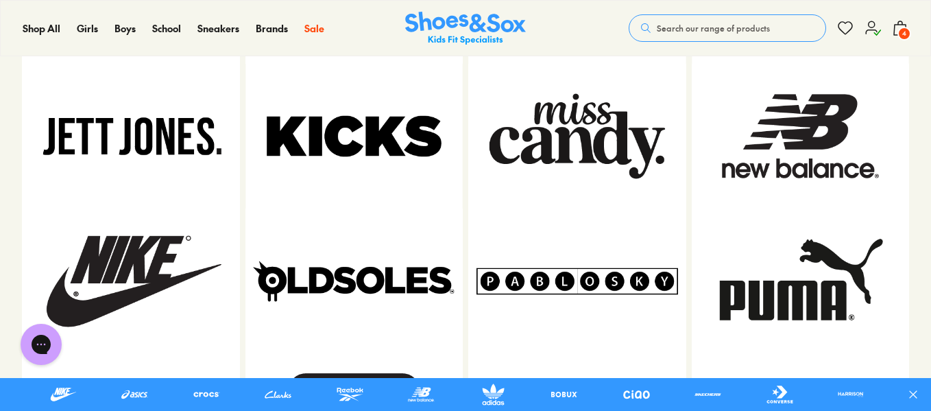
scroll to position [1172, 0]
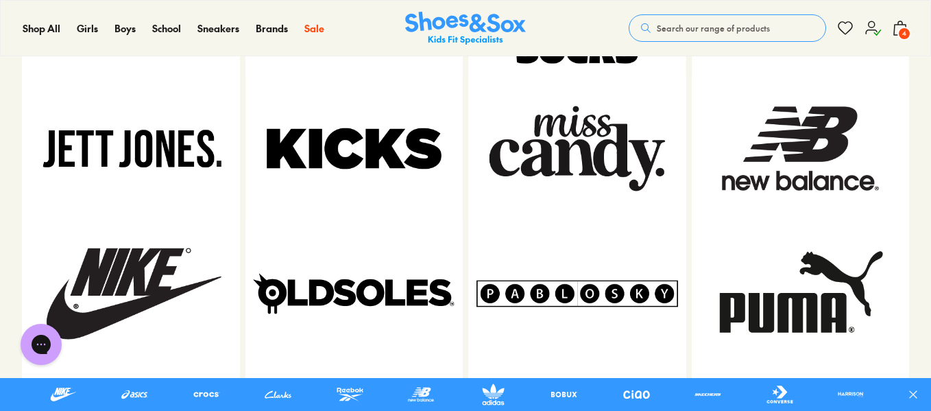
click at [540, 251] on img at bounding box center [577, 293] width 218 height 145
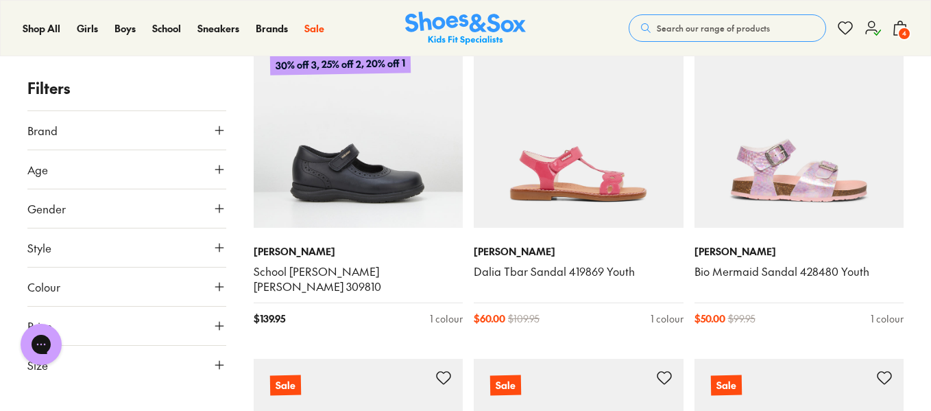
scroll to position [2877, 0]
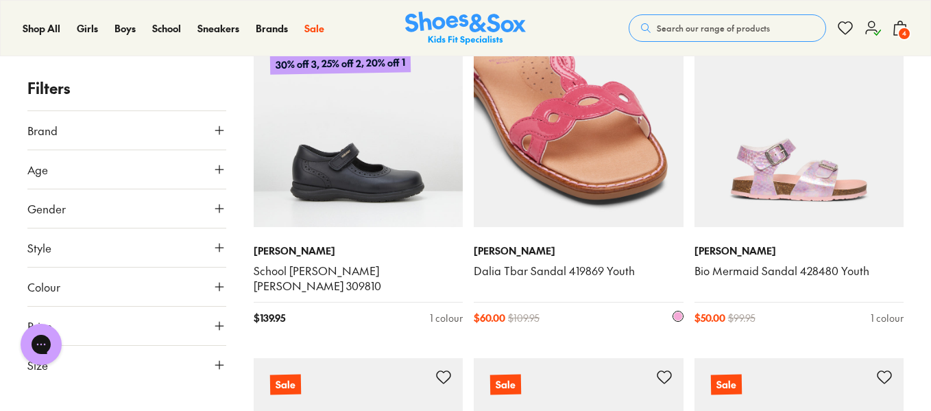
click at [566, 153] on img at bounding box center [579, 122] width 210 height 210
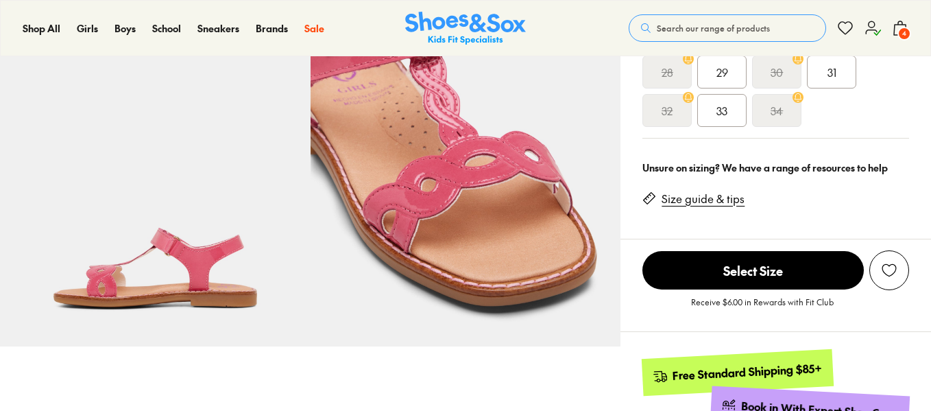
scroll to position [359, 0]
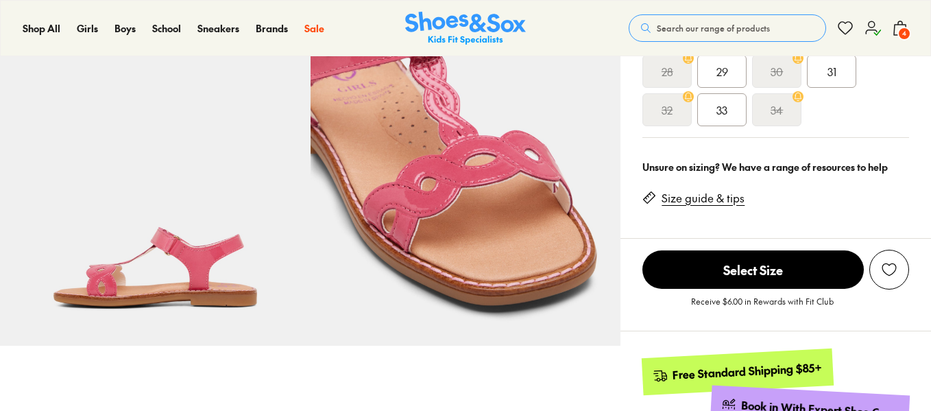
select select "*"
click at [730, 120] on div "33" at bounding box center [721, 109] width 49 height 33
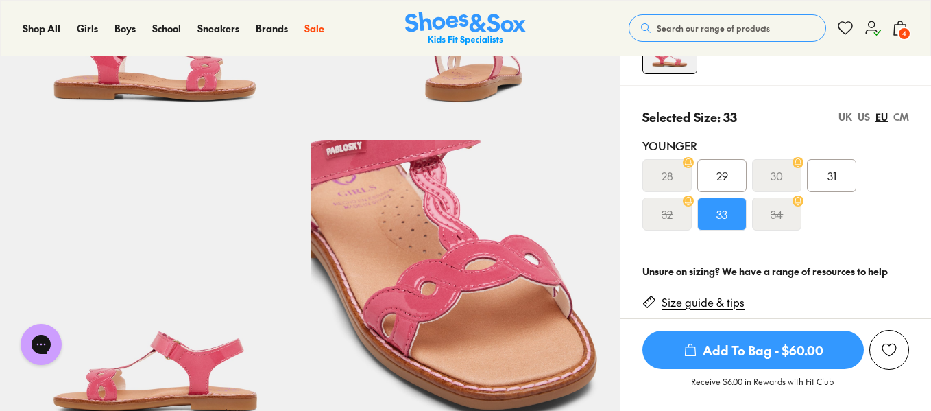
scroll to position [252, 0]
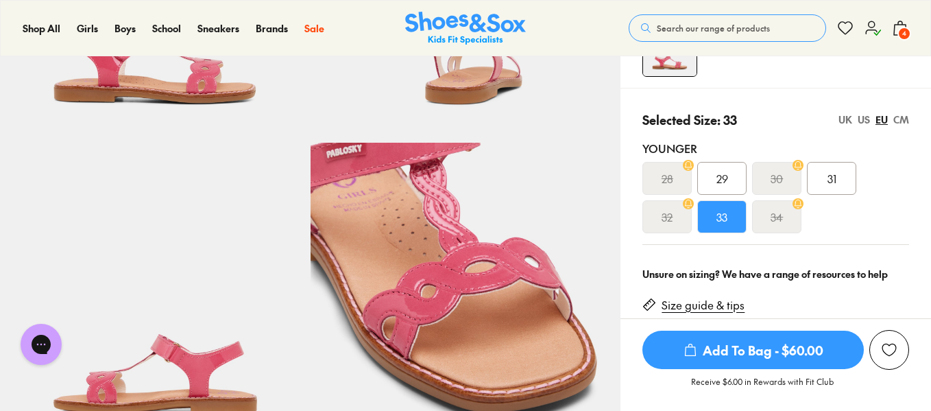
click at [891, 118] on div "UK US EU CM" at bounding box center [874, 119] width 71 height 14
click at [897, 120] on div "CM" at bounding box center [902, 119] width 16 height 14
click at [778, 364] on span "Add To Bag - $60.00" at bounding box center [753, 350] width 221 height 38
click at [766, 350] on span "Add To Bag - $60.00" at bounding box center [753, 350] width 221 height 38
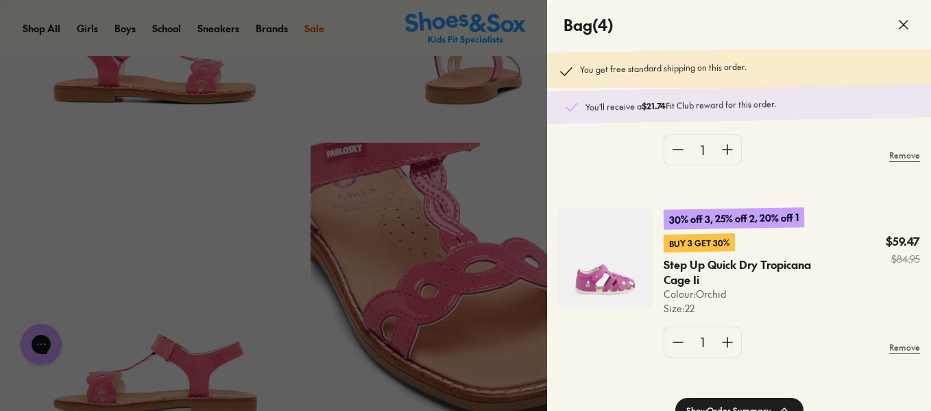
scroll to position [0, 0]
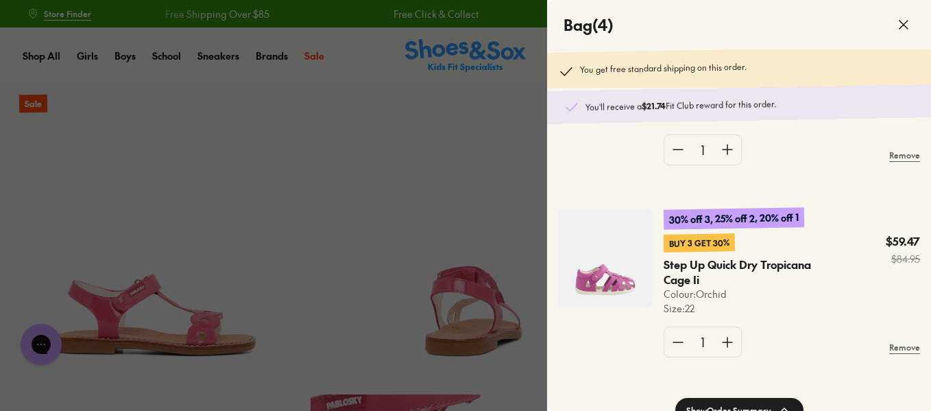
click at [515, 77] on div at bounding box center [465, 205] width 931 height 411
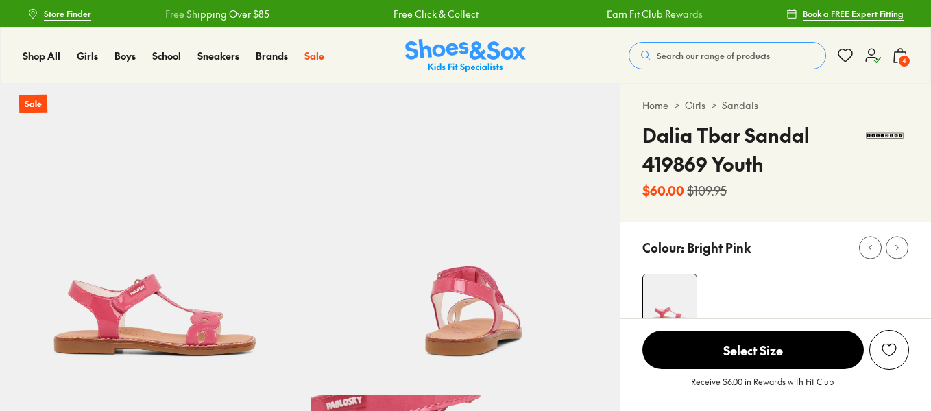
select select "*"
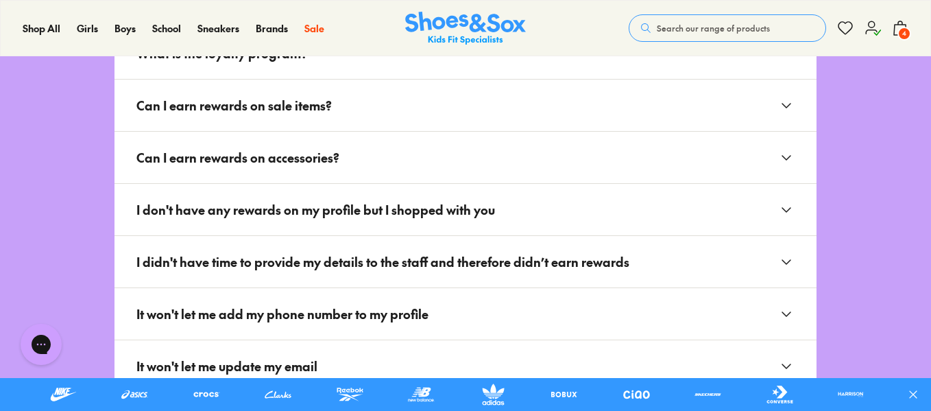
scroll to position [1778, 0]
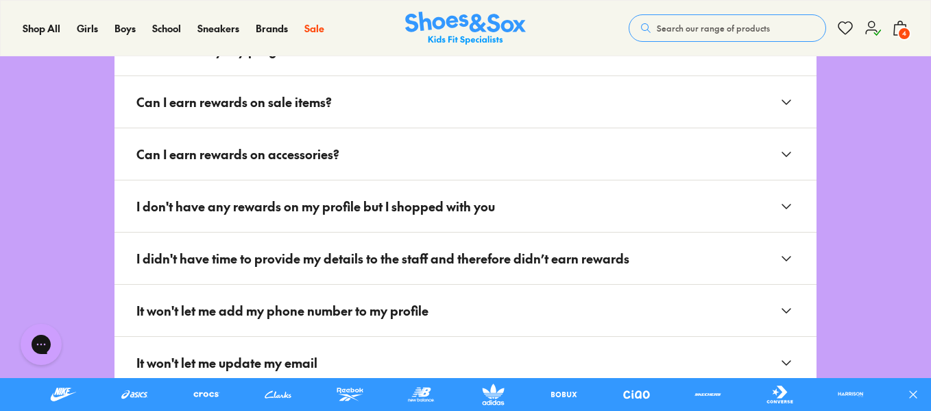
click at [579, 97] on button "Can I earn rewards on sale items?" at bounding box center [466, 101] width 702 height 51
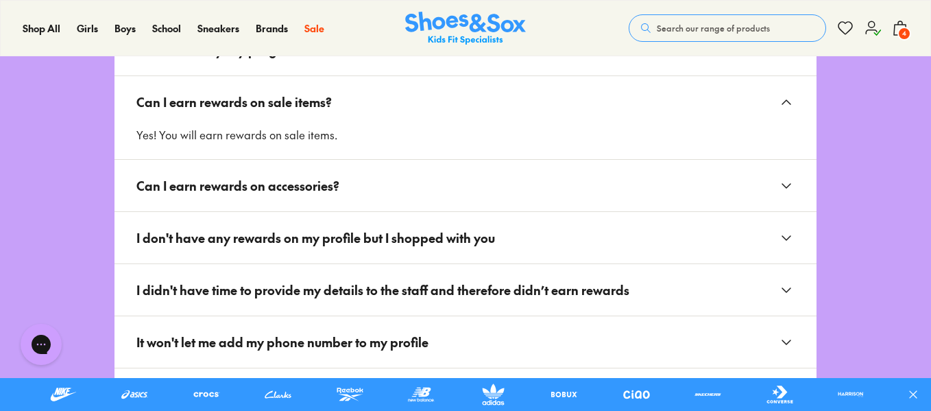
click at [579, 97] on button "Can I earn rewards on sale items?" at bounding box center [466, 101] width 702 height 51
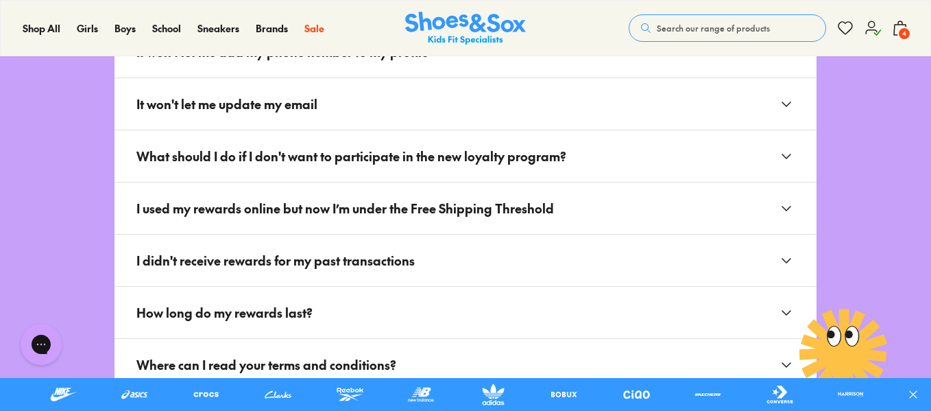
scroll to position [2038, 0]
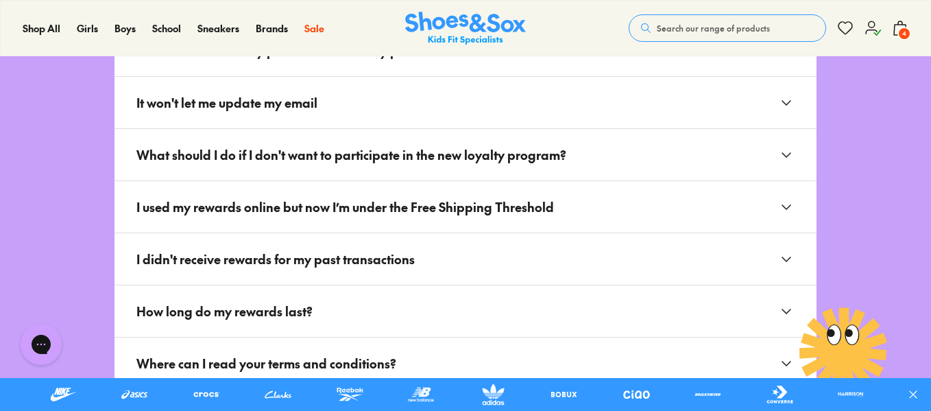
click at [501, 212] on span "I used my rewards online but now I’m under the Free Shipping Threshold" at bounding box center [350, 206] width 429 height 29
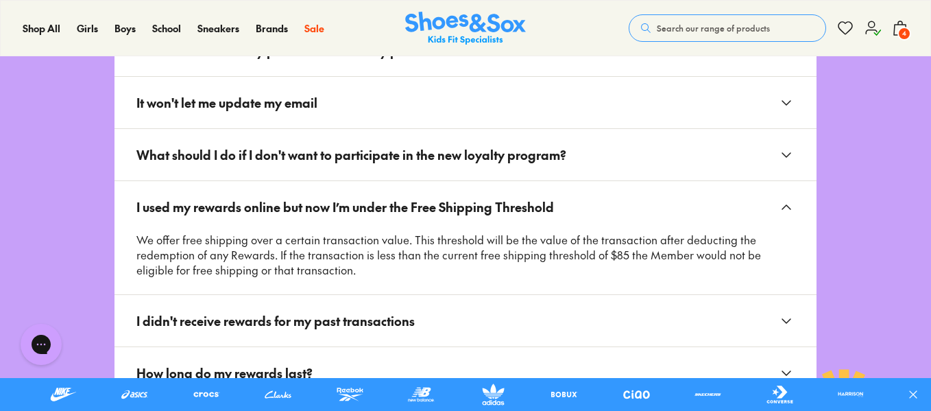
click at [501, 212] on span "I used my rewards online but now I’m under the Free Shipping Threshold" at bounding box center [350, 206] width 429 height 29
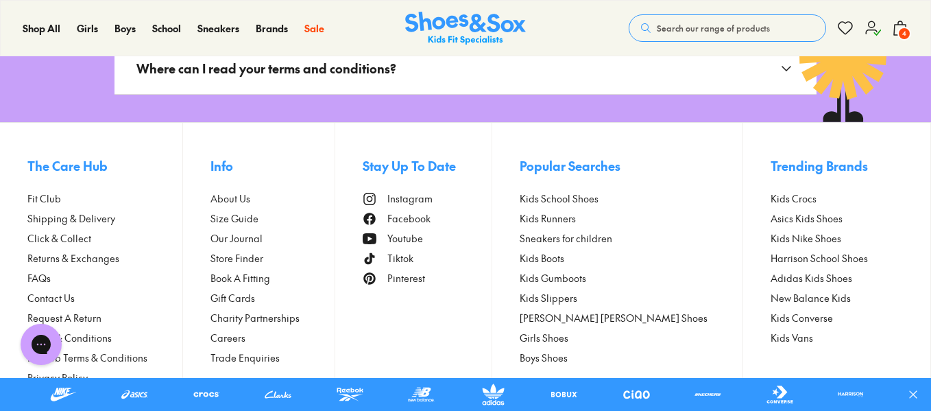
scroll to position [2375, 0]
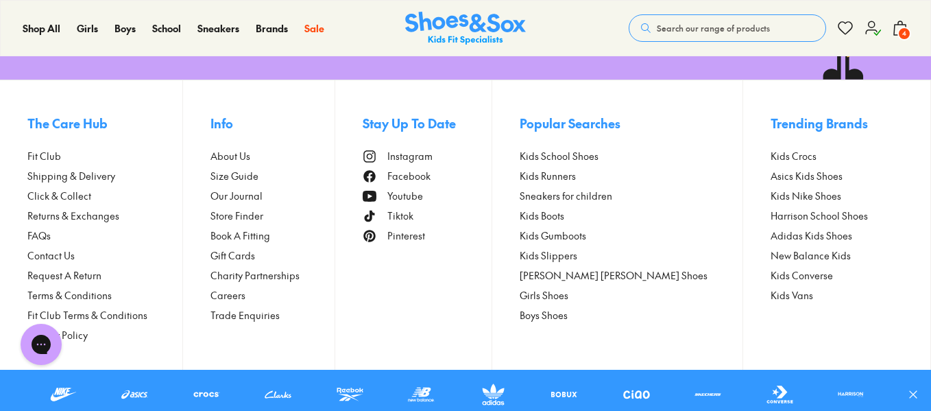
click at [51, 177] on span "Shipping & Delivery" at bounding box center [71, 176] width 88 height 14
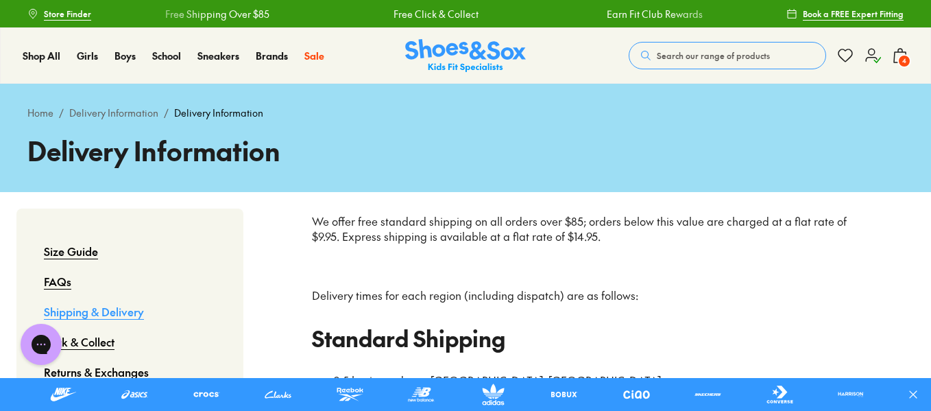
drag, startPoint x: 490, startPoint y: 224, endPoint x: 601, endPoint y: 235, distance: 112.3
click at [601, 235] on p "We offer free standard shipping on all orders over $85; orders below this value…" at bounding box center [587, 229] width 551 height 30
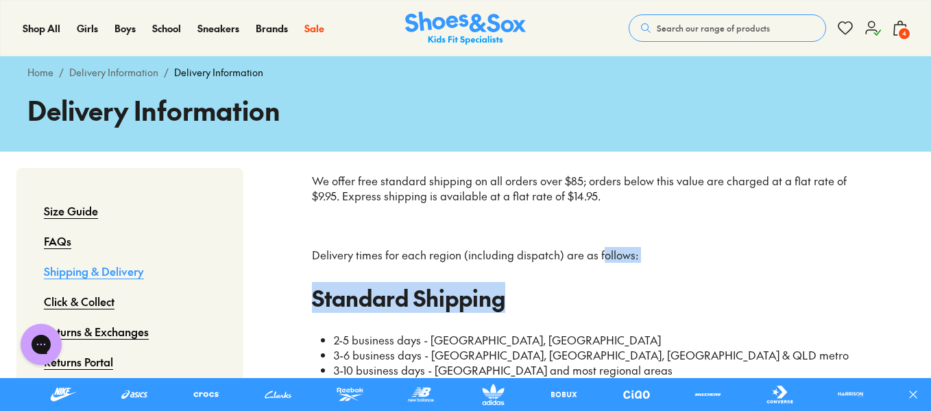
drag, startPoint x: 601, startPoint y: 235, endPoint x: 664, endPoint y: 292, distance: 84.9
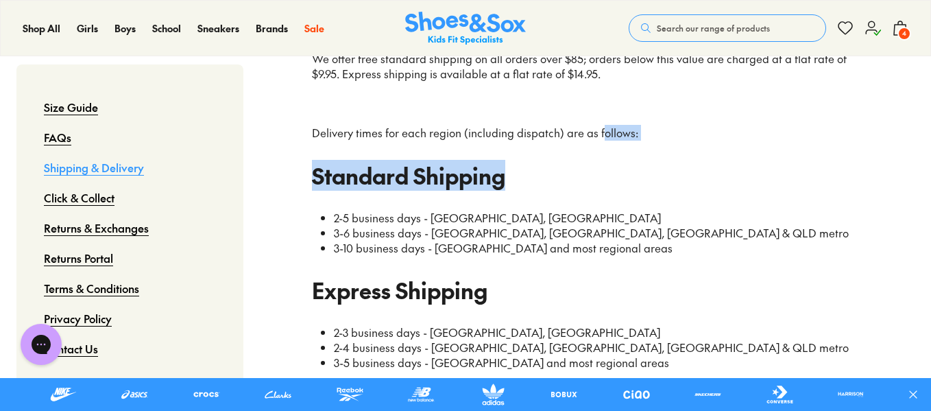
scroll to position [164, 0]
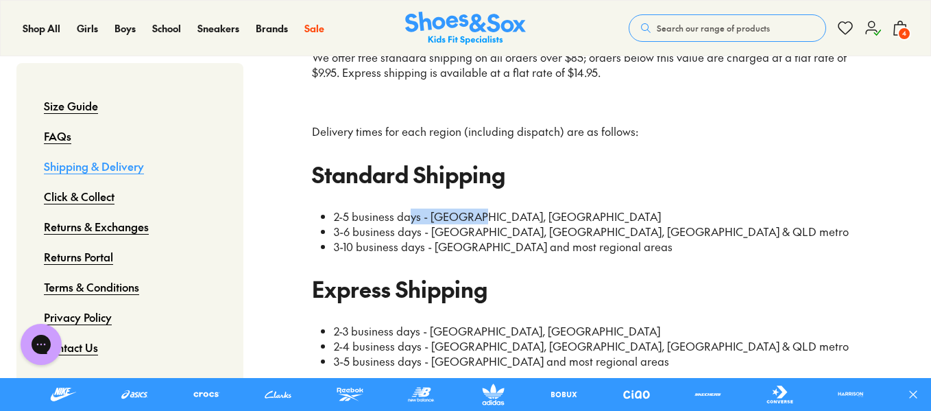
drag, startPoint x: 407, startPoint y: 219, endPoint x: 488, endPoint y: 215, distance: 80.4
click at [488, 215] on li "2-5 business days - VIC, NSW" at bounding box center [598, 216] width 529 height 15
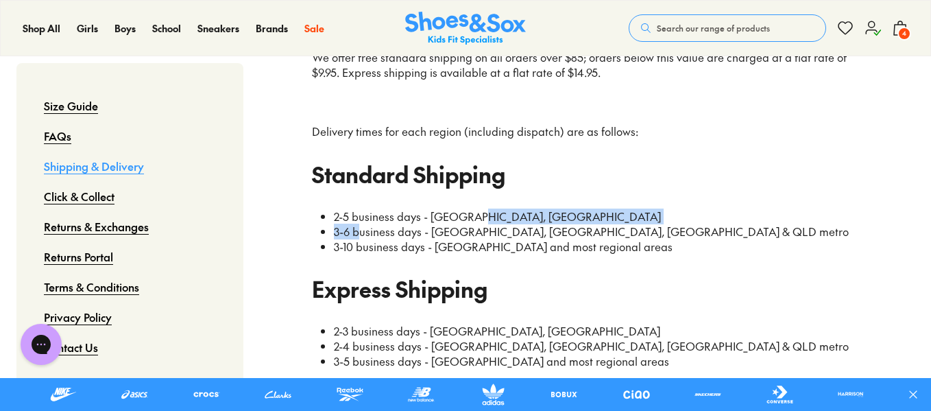
drag, startPoint x: 488, startPoint y: 215, endPoint x: 352, endPoint y: 231, distance: 136.1
click at [352, 231] on ul "2-5 business days - VIC, NSW 3-6 business days - ACT, SA, TAS & QLD metro 3-10 …" at bounding box center [593, 231] width 540 height 45
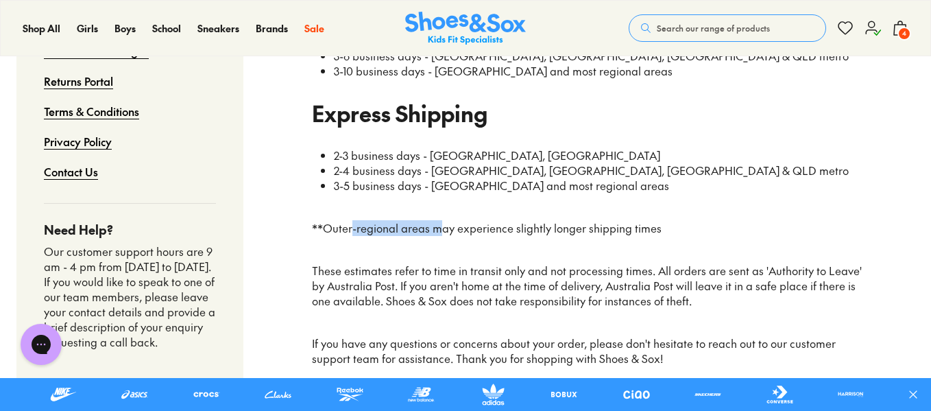
drag, startPoint x: 352, startPoint y: 231, endPoint x: 442, endPoint y: 259, distance: 94.1
click at [442, 259] on div "Delivery times for each region (including dispatch) are as follows: Standard Sh…" at bounding box center [587, 158] width 551 height 418
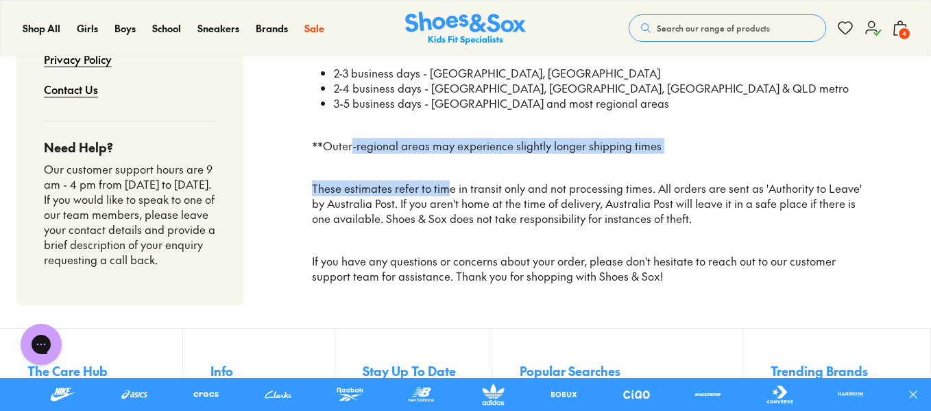
scroll to position [421, 0]
click at [904, 32] on span "4" at bounding box center [905, 34] width 14 height 14
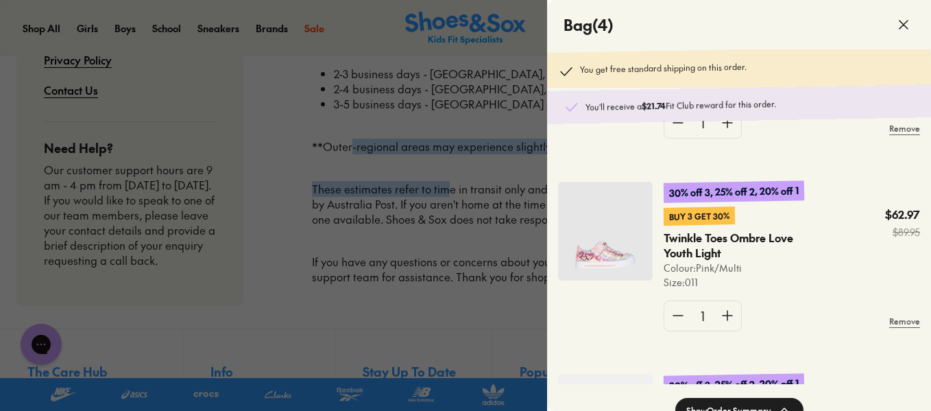
scroll to position [284, 0]
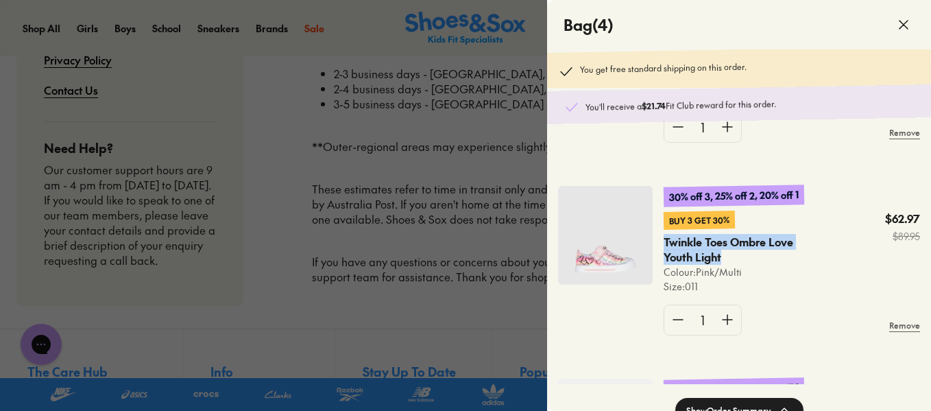
drag, startPoint x: 721, startPoint y: 274, endPoint x: 661, endPoint y: 261, distance: 61.2
click at [661, 261] on div "30% off 3, 25% off 2, 20% off 1 Buy 3 Get 30% Twinkle Toes Ombre Love Youth Lig…" at bounding box center [789, 266] width 262 height 160
copy p "Twinkle Toes Ombre Love Youth Light"
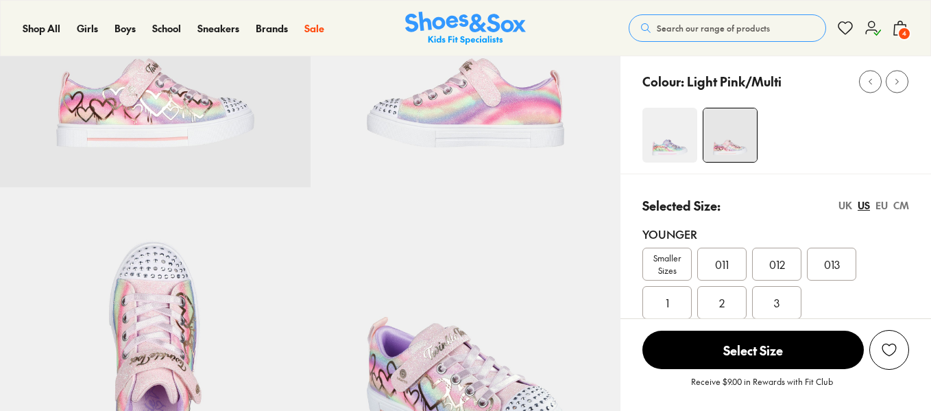
select select "*"
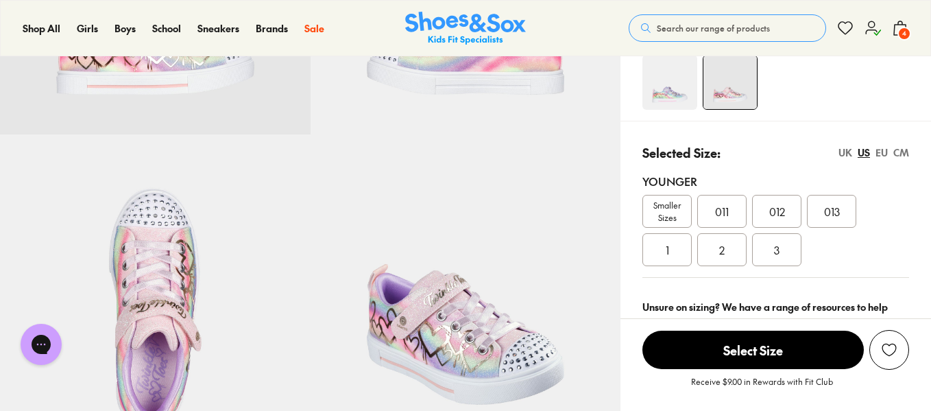
click at [724, 216] on span "011" at bounding box center [722, 211] width 14 height 16
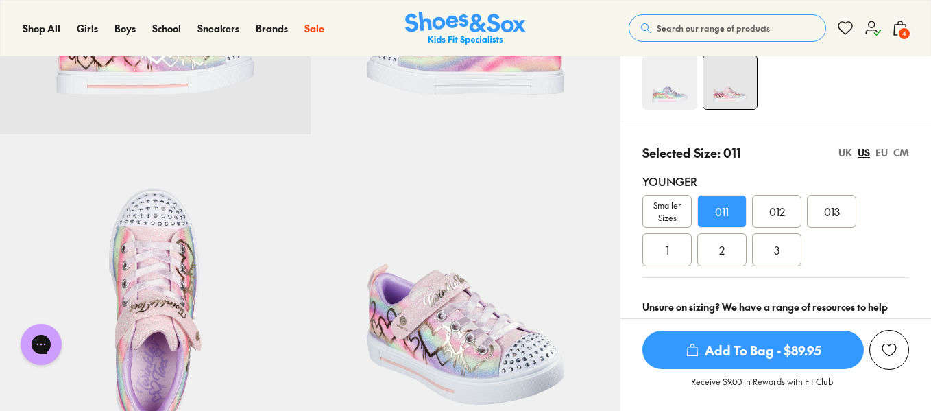
click at [747, 354] on span "Add To Bag - $89.95" at bounding box center [753, 350] width 221 height 38
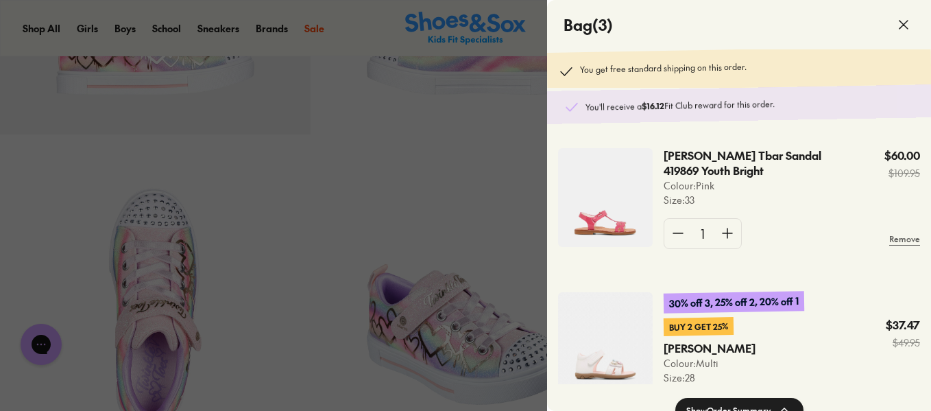
click at [347, 127] on div at bounding box center [465, 205] width 931 height 411
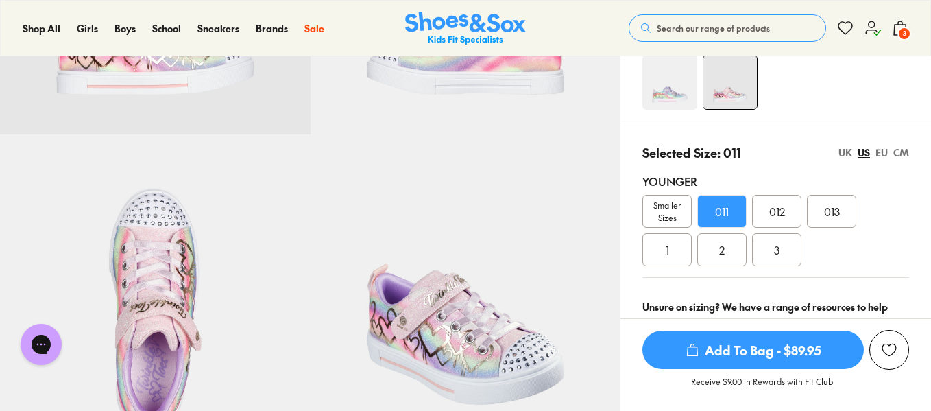
click at [898, 153] on div "CM" at bounding box center [902, 152] width 16 height 14
click at [742, 345] on span "Add To Bag - $89.95" at bounding box center [753, 350] width 221 height 38
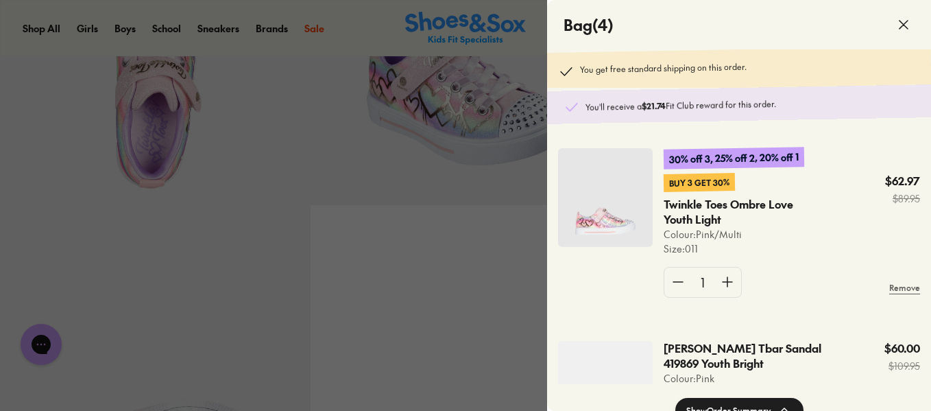
scroll to position [505, 0]
drag, startPoint x: 546, startPoint y: 93, endPoint x: 505, endPoint y: 130, distance: 55.4
click at [505, 130] on div at bounding box center [465, 205] width 931 height 411
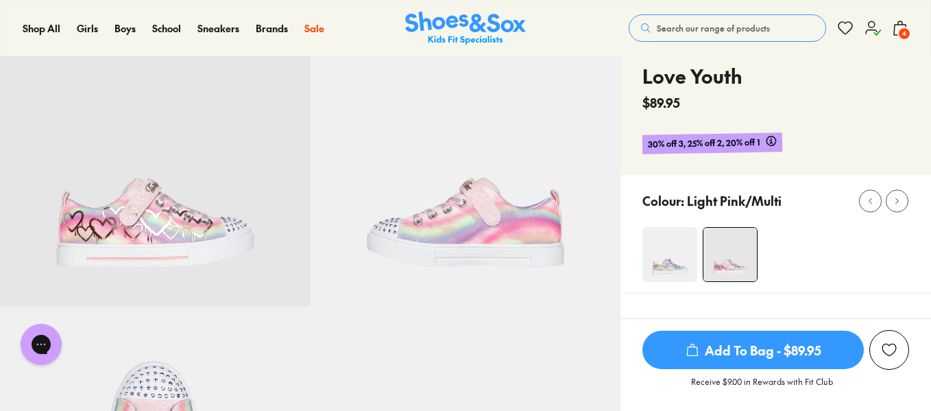
scroll to position [0, 0]
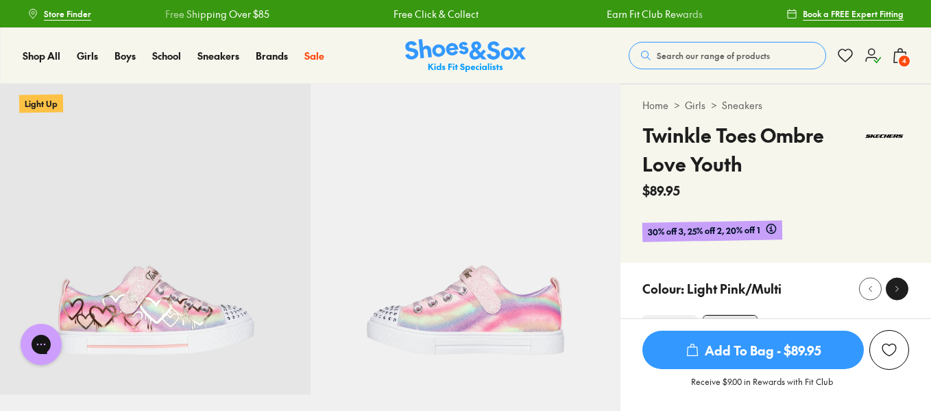
click at [889, 281] on button at bounding box center [897, 288] width 23 height 23
click at [333, 224] on img at bounding box center [466, 239] width 311 height 311
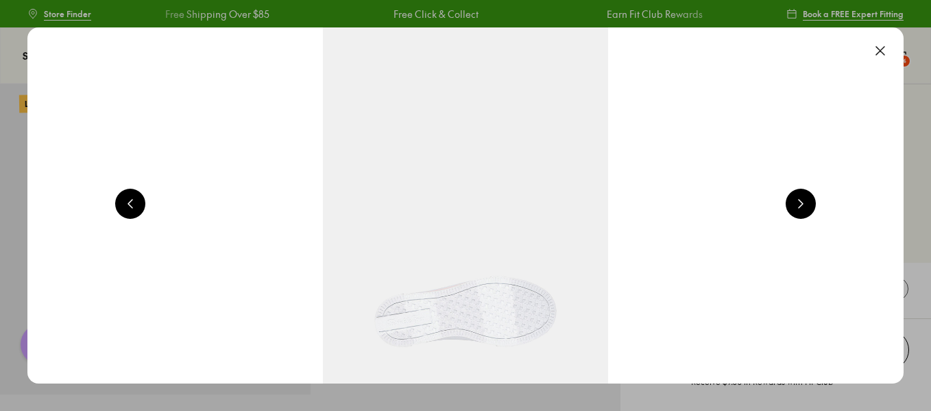
scroll to position [0, 1764]
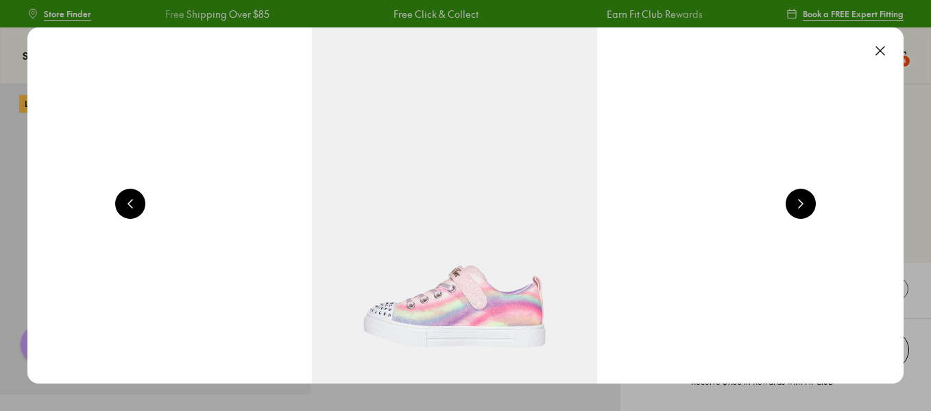
click at [887, 52] on button at bounding box center [880, 51] width 30 height 30
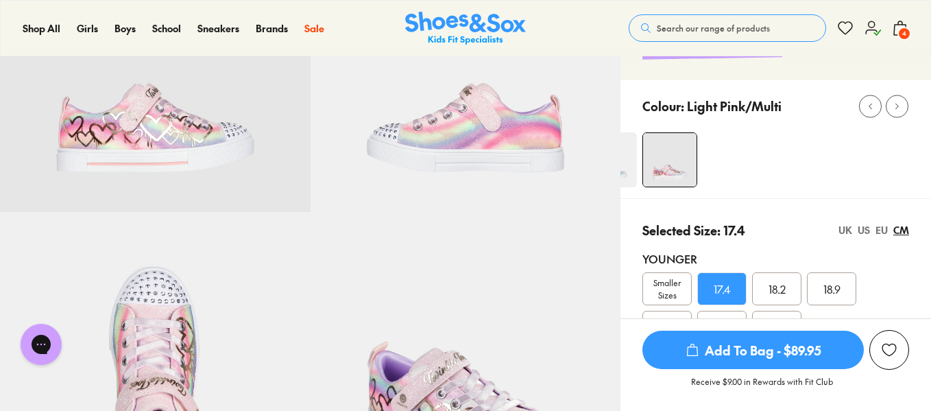
scroll to position [404, 0]
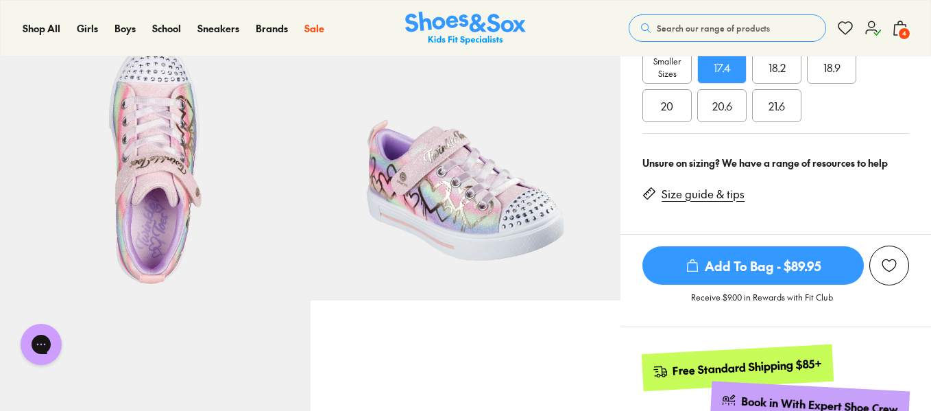
click at [903, 32] on span "4" at bounding box center [905, 34] width 14 height 14
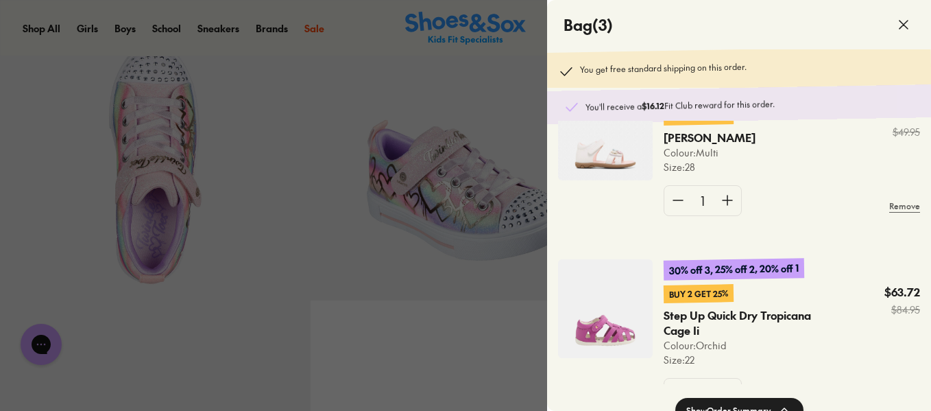
scroll to position [283, 0]
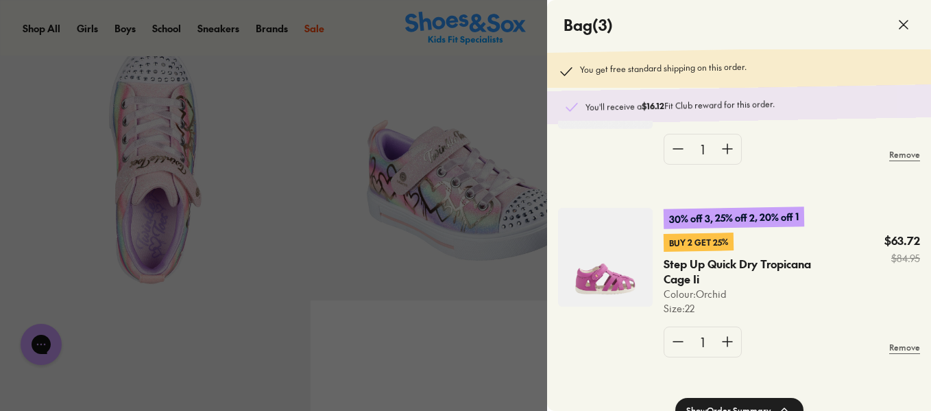
click at [450, 336] on div at bounding box center [465, 205] width 931 height 411
